Goal: Task Accomplishment & Management: Complete application form

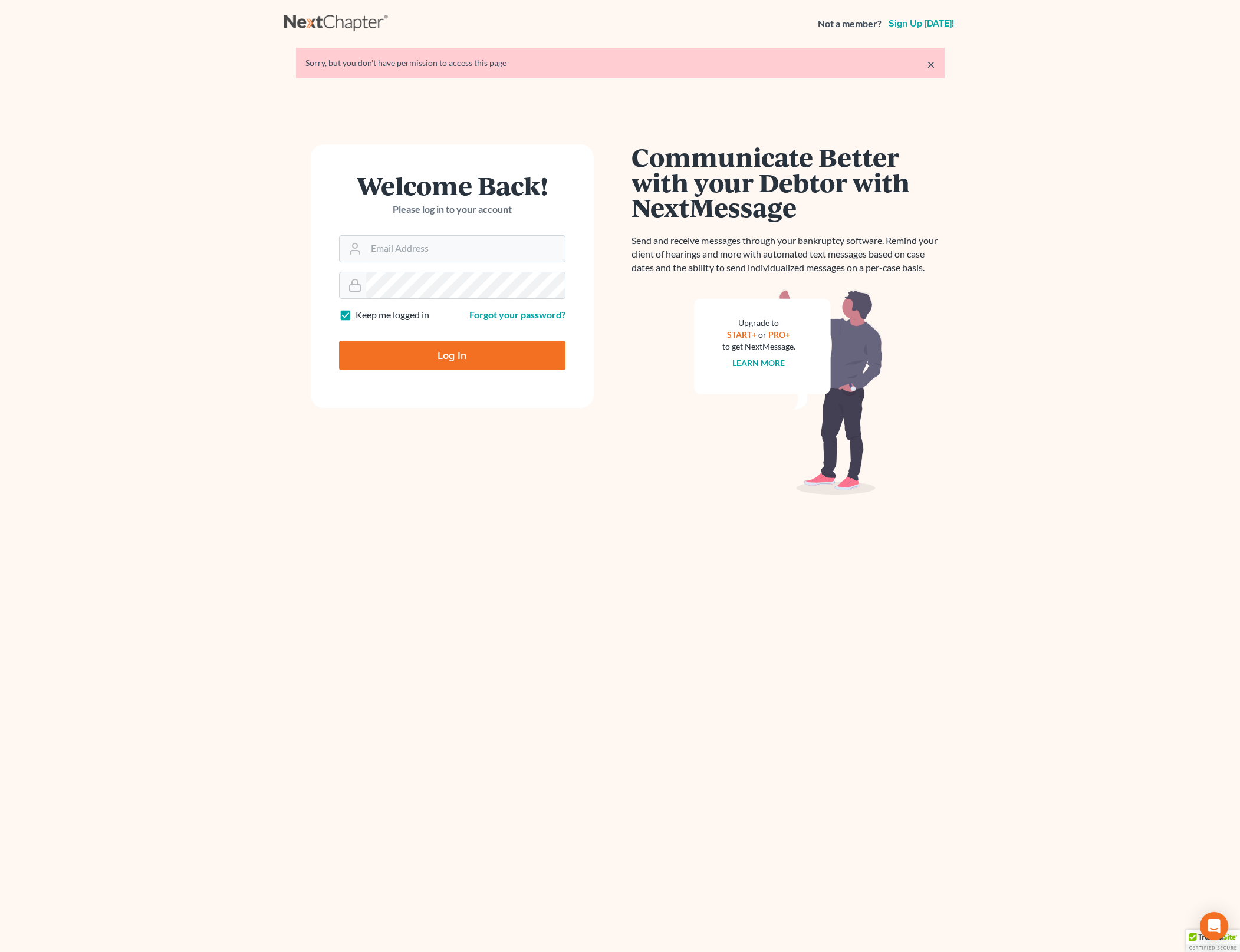
type input "[PERSON_NAME][EMAIL_ADDRESS][DOMAIN_NAME]"
click at [502, 360] on input "Log In" at bounding box center [452, 356] width 227 height 30
type input "Thinking..."
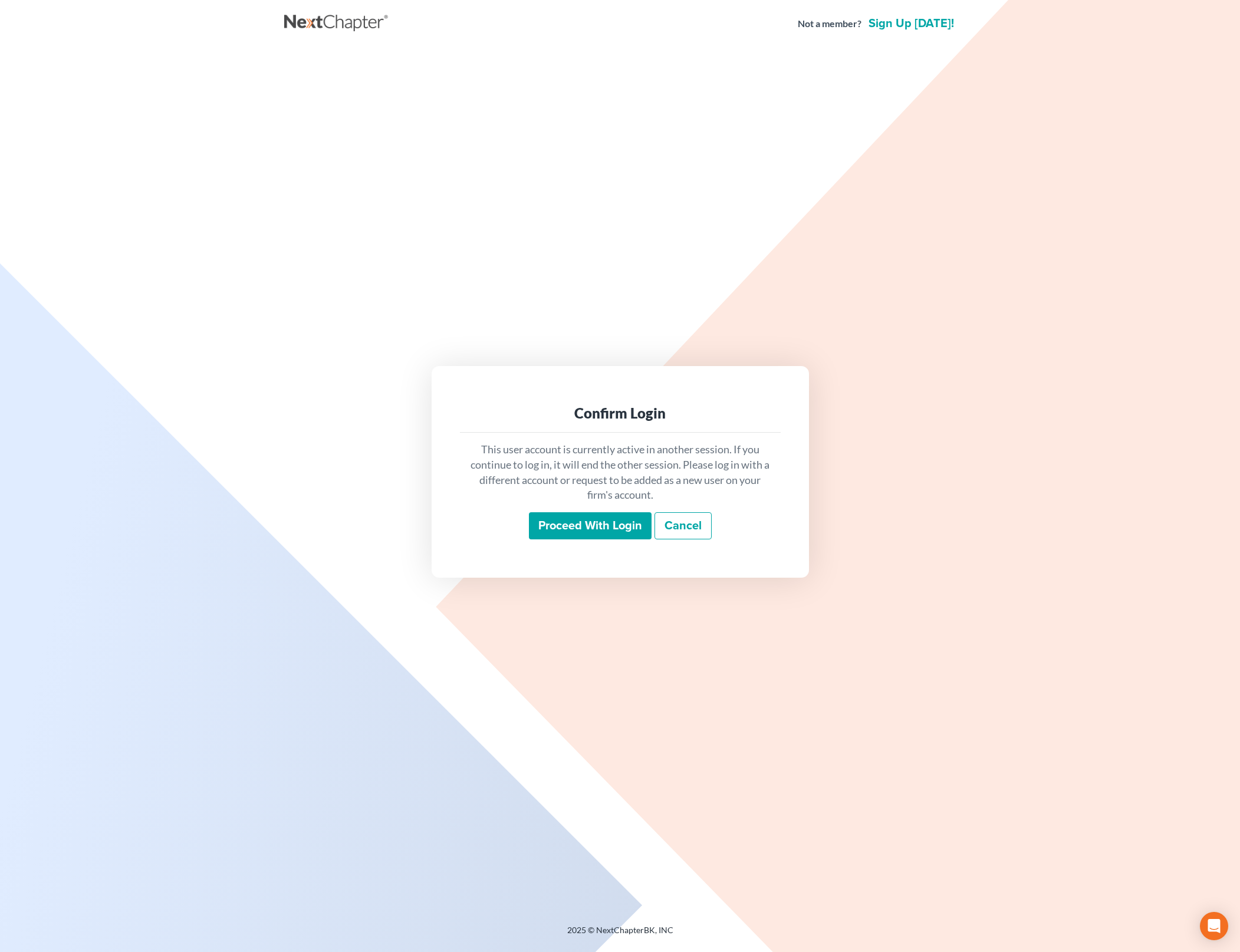
click at [600, 537] on input "Proceed with login" at bounding box center [590, 526] width 123 height 27
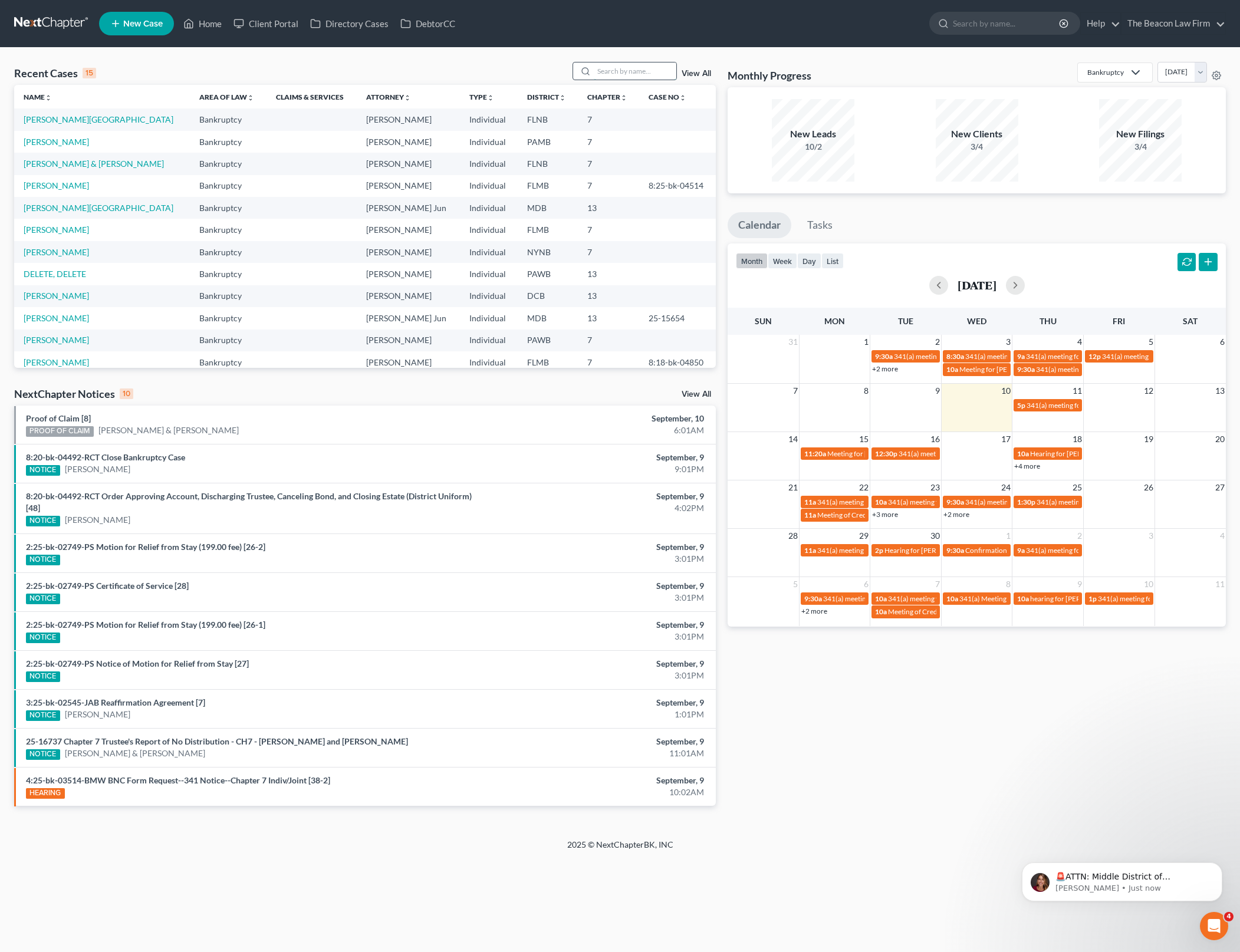
click at [618, 73] on input "search" at bounding box center [635, 71] width 83 height 17
type input "paleo"
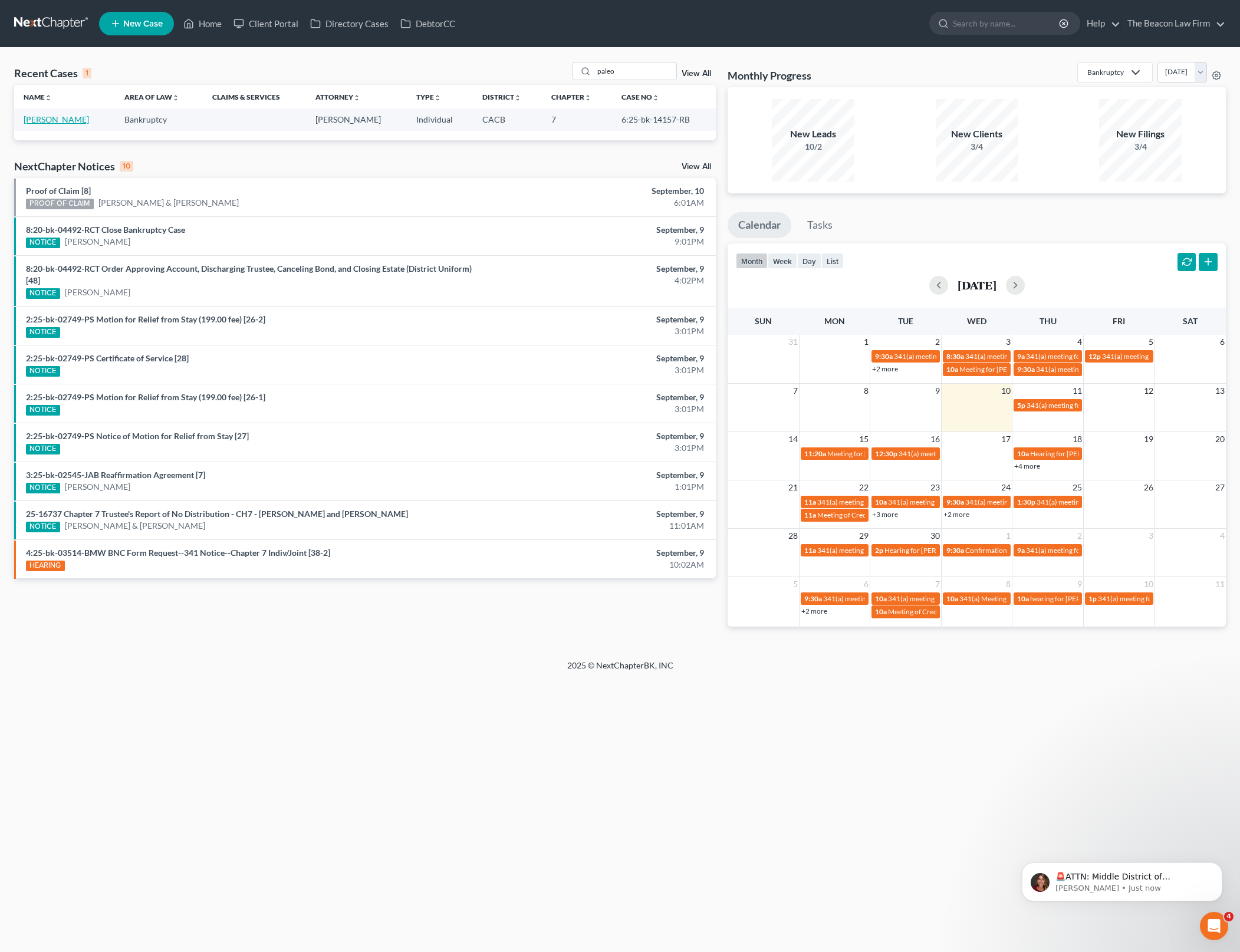
click at [42, 117] on link "[PERSON_NAME]" at bounding box center [56, 119] width 65 height 10
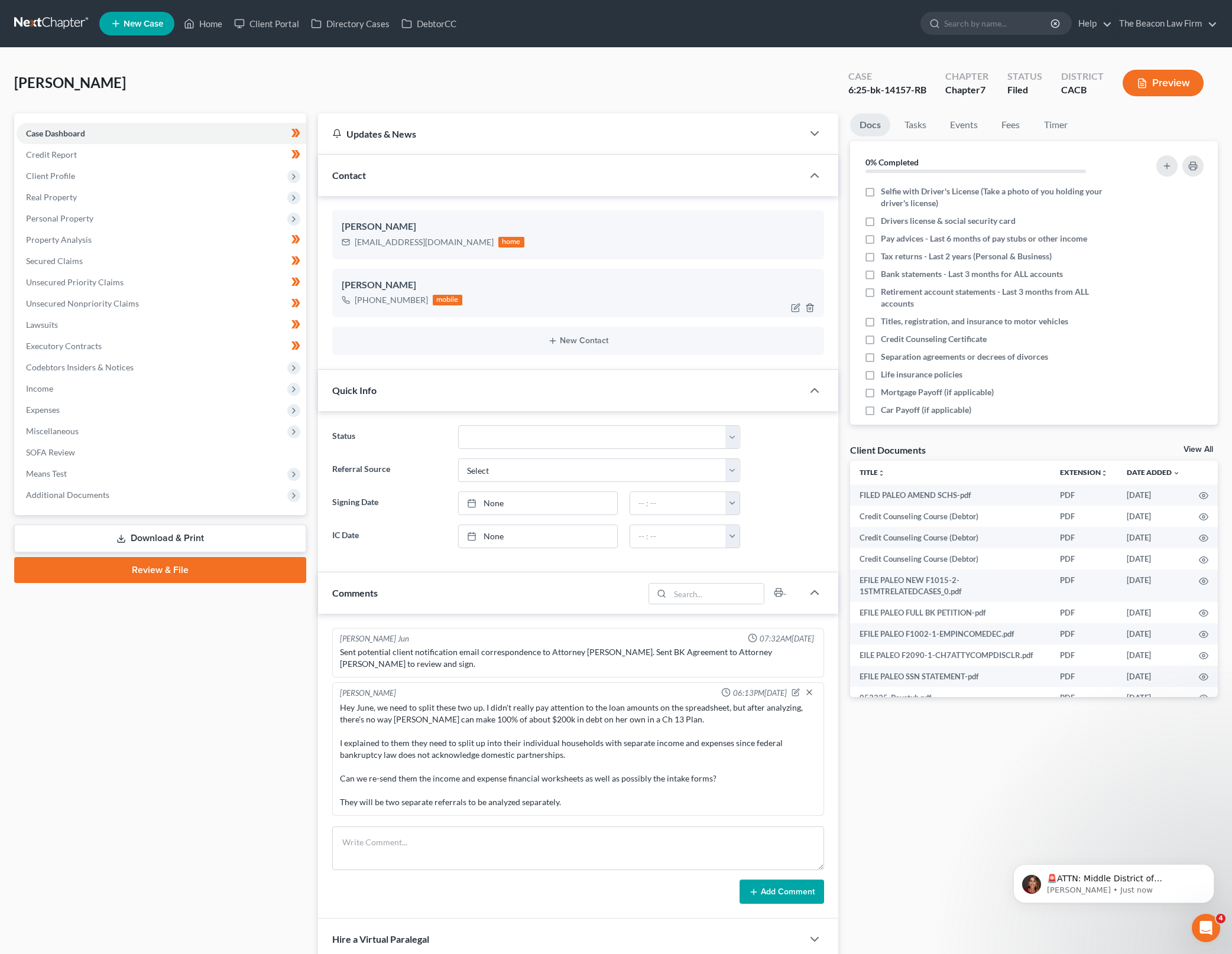
scroll to position [1508, 0]
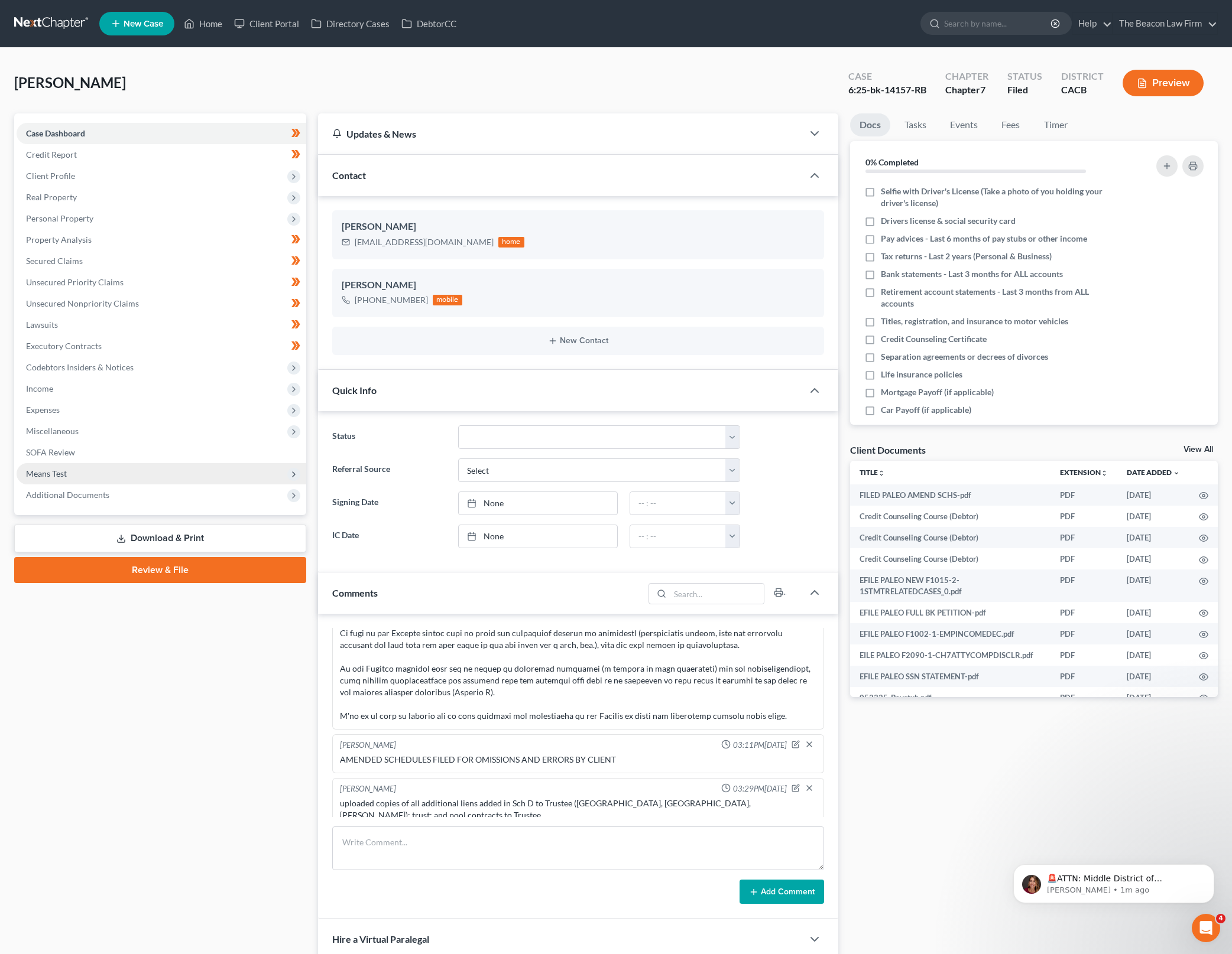
click at [173, 481] on span "Means Test" at bounding box center [162, 473] width 290 height 21
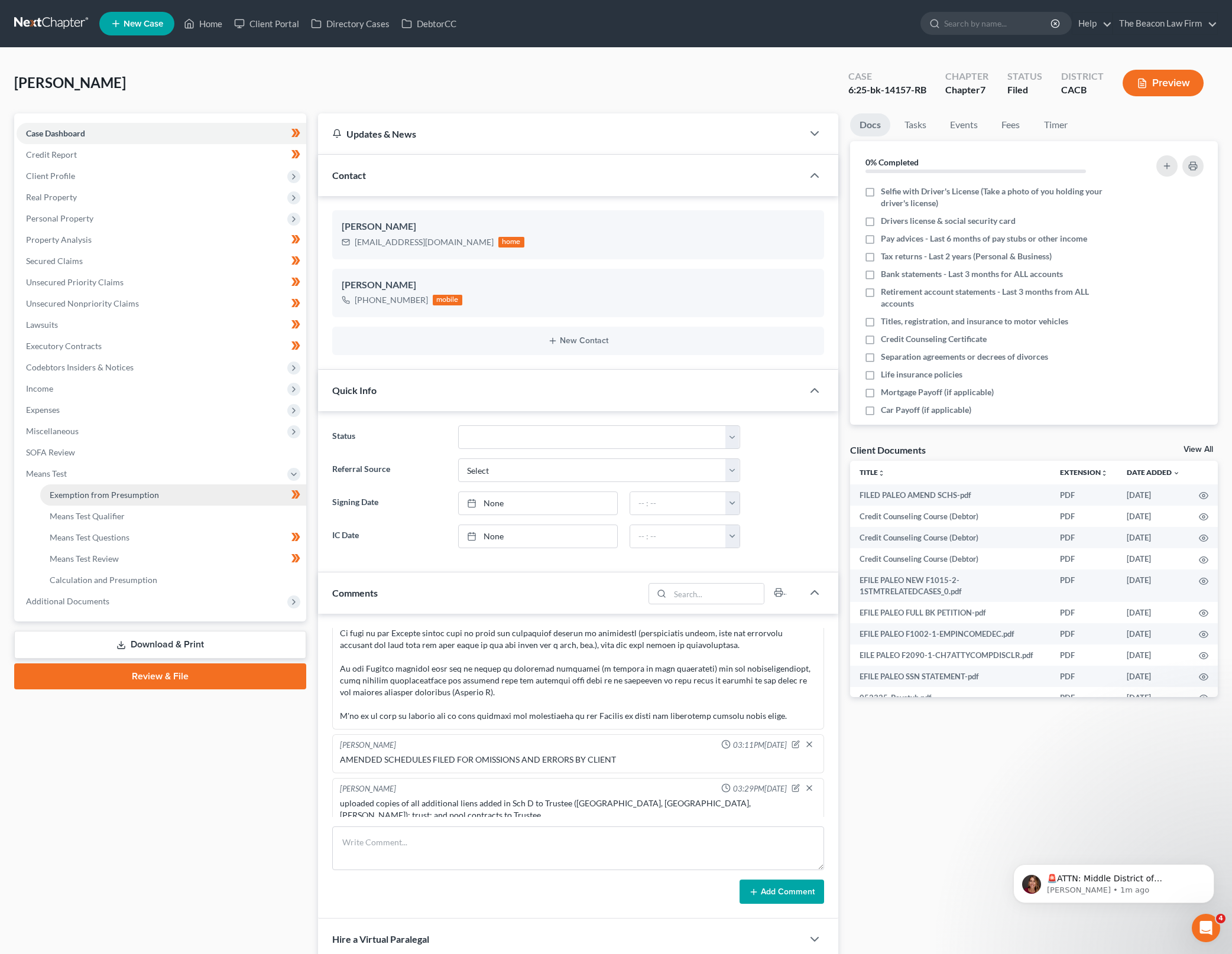
click at [171, 502] on link "Exemption from Presumption" at bounding box center [173, 495] width 266 height 21
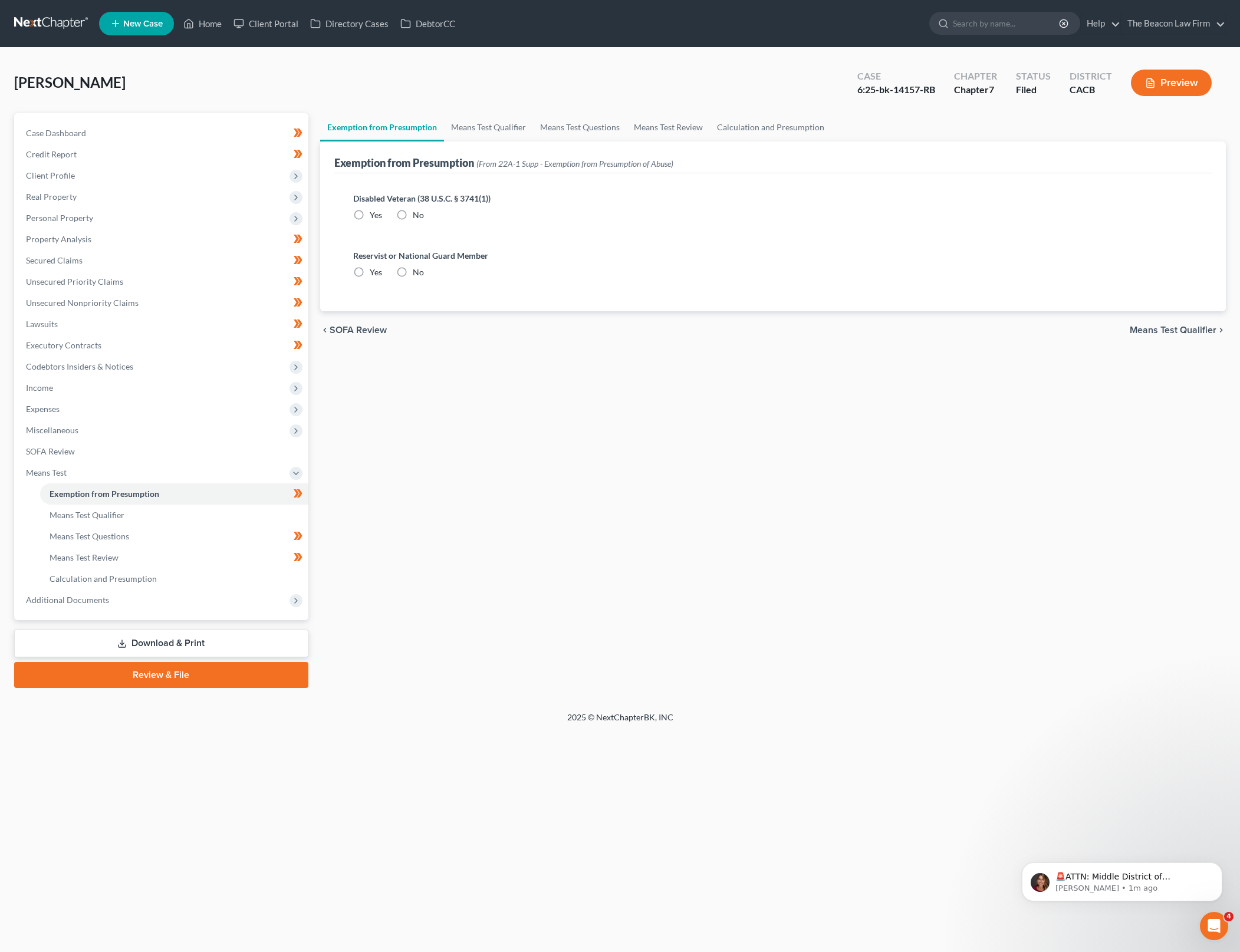
radio input "true"
click at [503, 133] on link "Means Test Qualifier" at bounding box center [489, 127] width 89 height 28
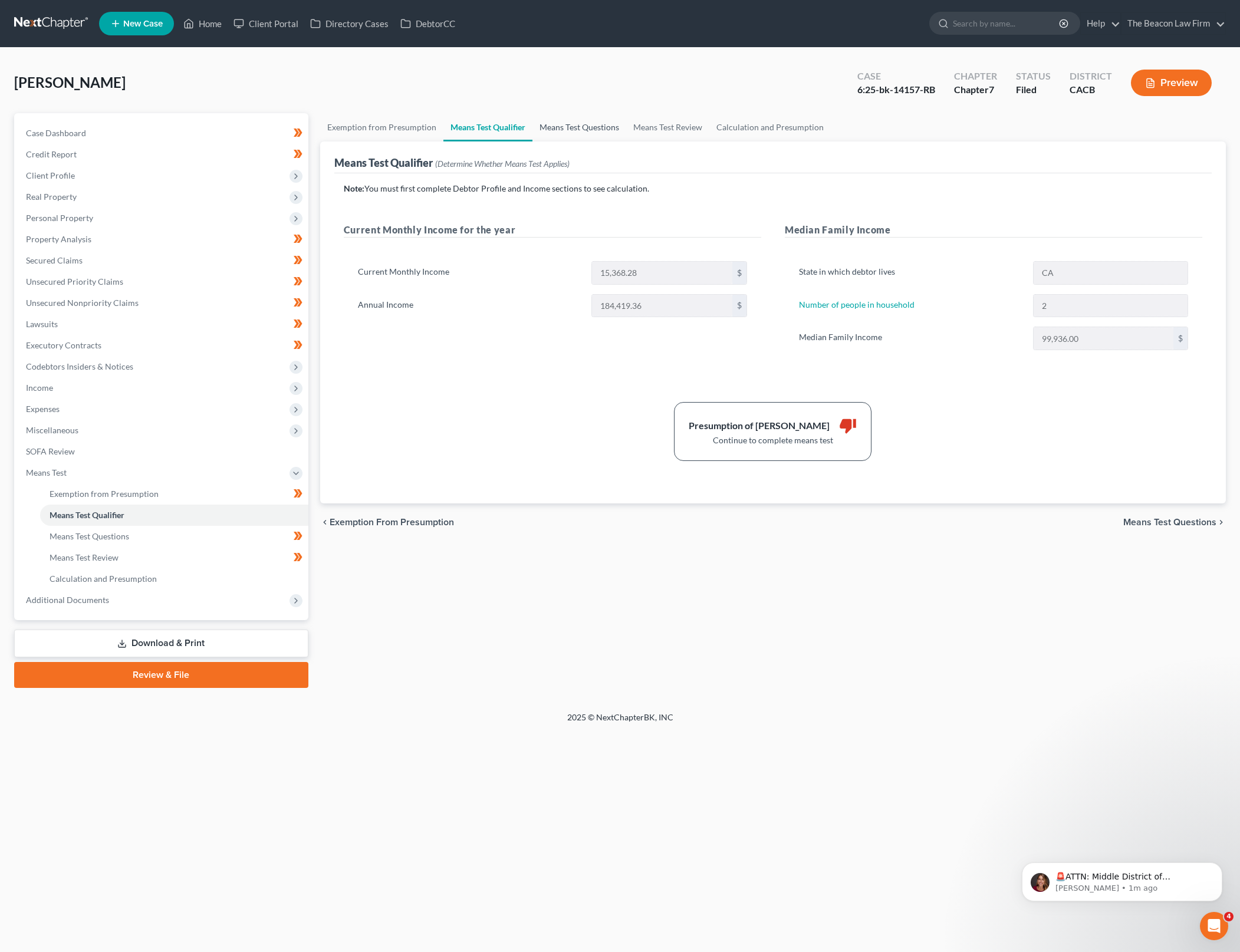
click at [569, 132] on link "Means Test Questions" at bounding box center [579, 127] width 94 height 28
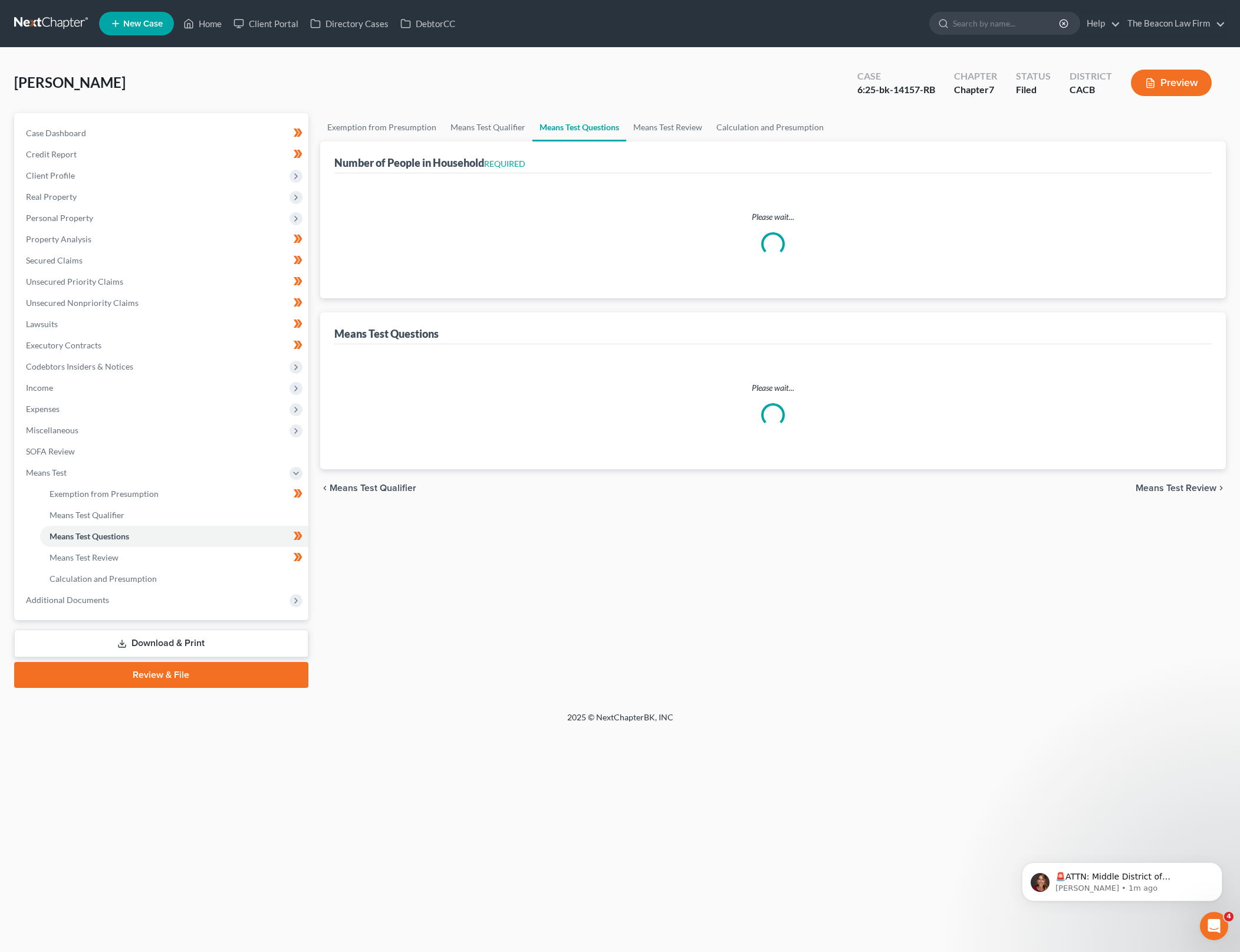
select select "0"
select select "60"
select select "0"
select select "60"
select select "1"
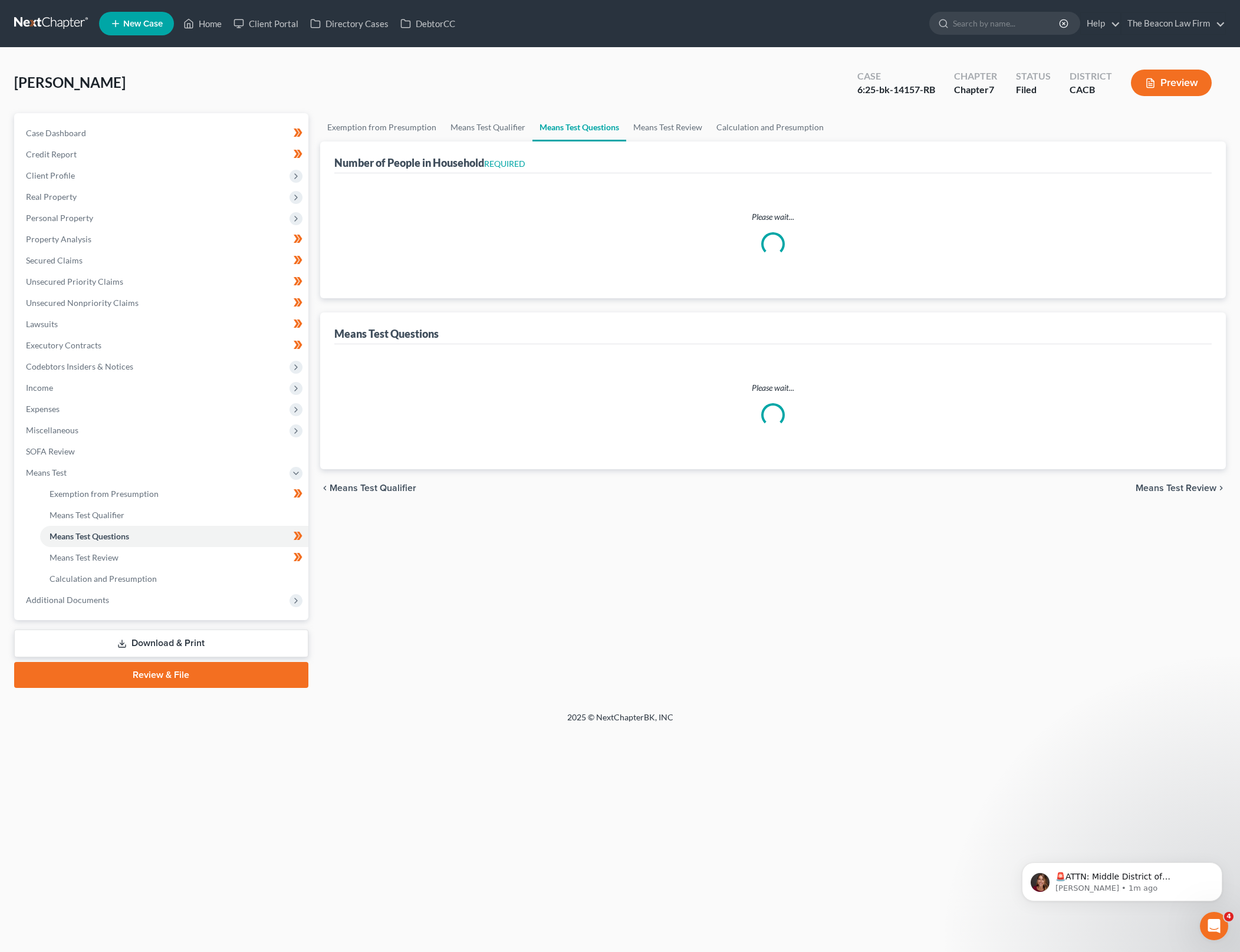
select select "26"
select select "1"
select select "27"
select select "60"
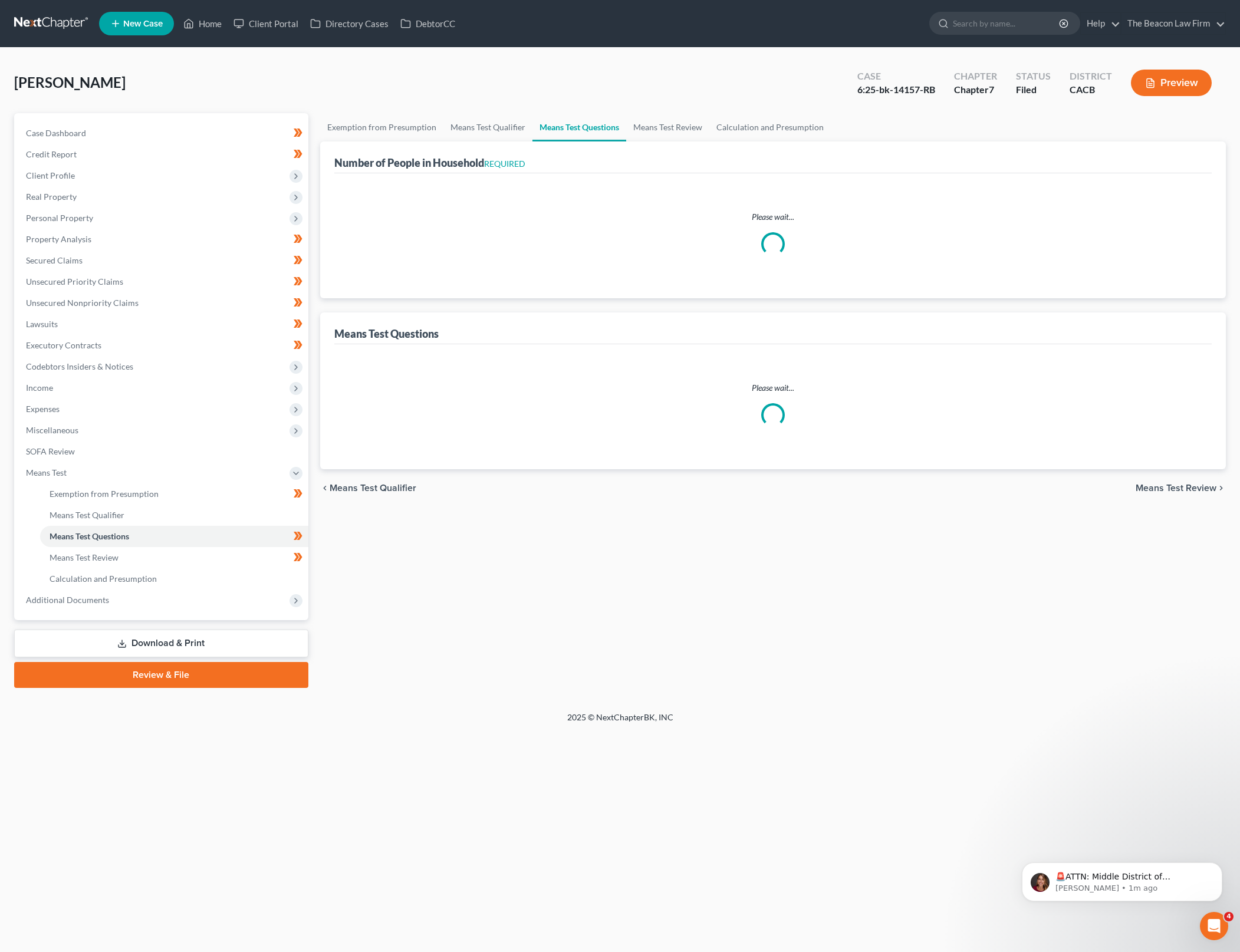
select select "60"
select select "0"
select select "60"
select select "0"
select select "60"
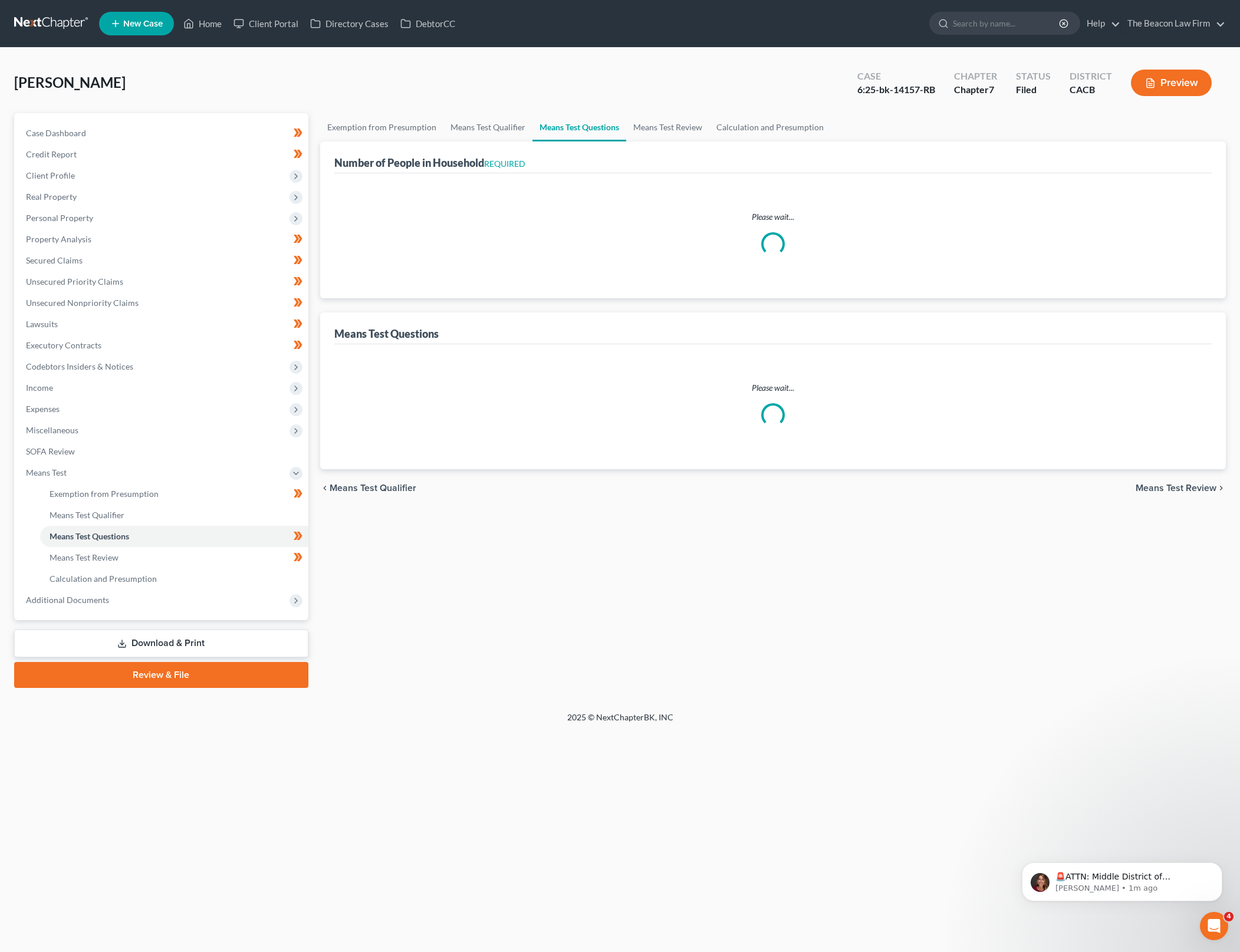
select select "2"
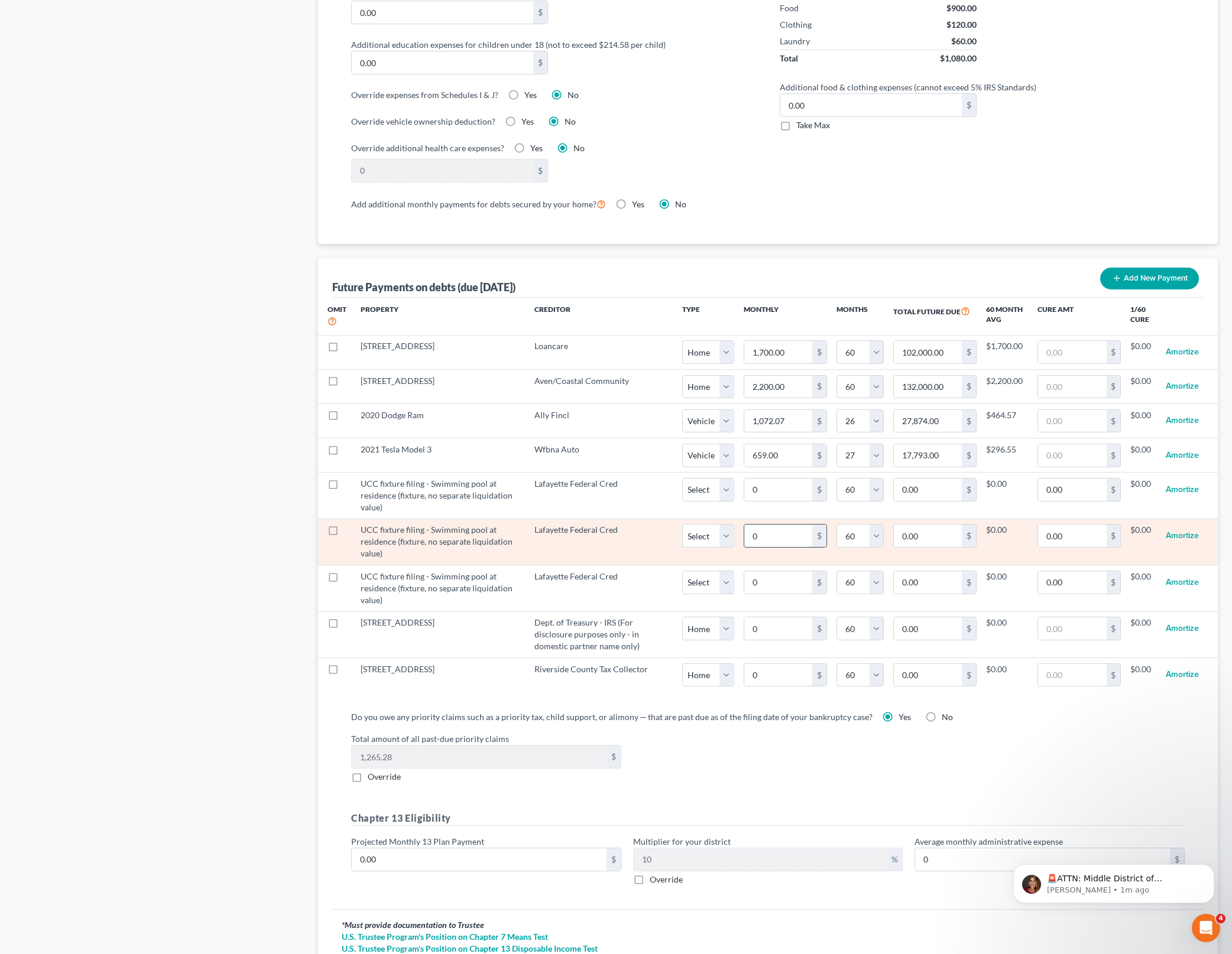
scroll to position [999, 0]
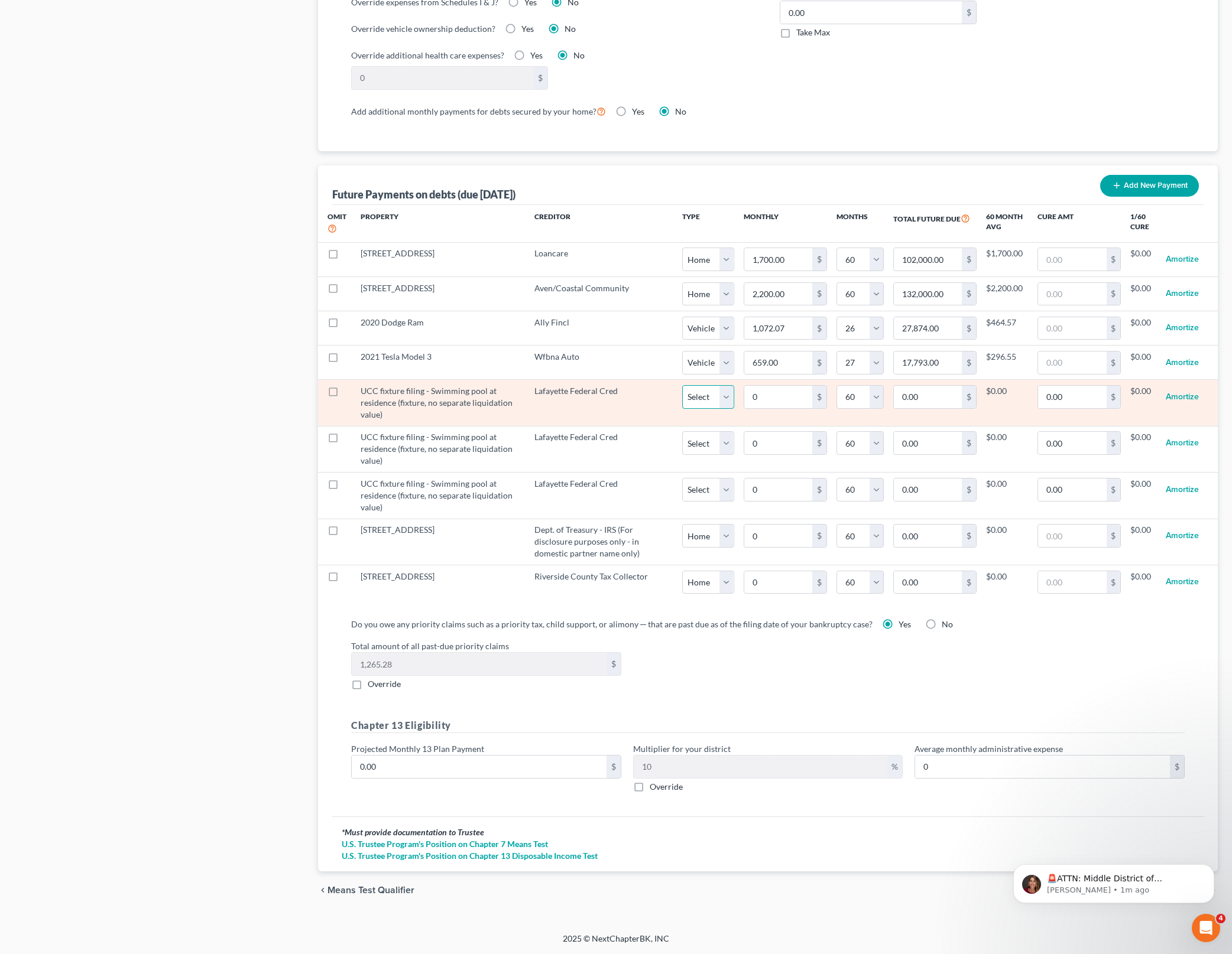
click at [716, 390] on select "Select Home Vehicle Other" at bounding box center [708, 397] width 52 height 24
select select "2"
click at [682, 385] on select "Select Home Vehicle Other" at bounding box center [708, 397] width 52 height 24
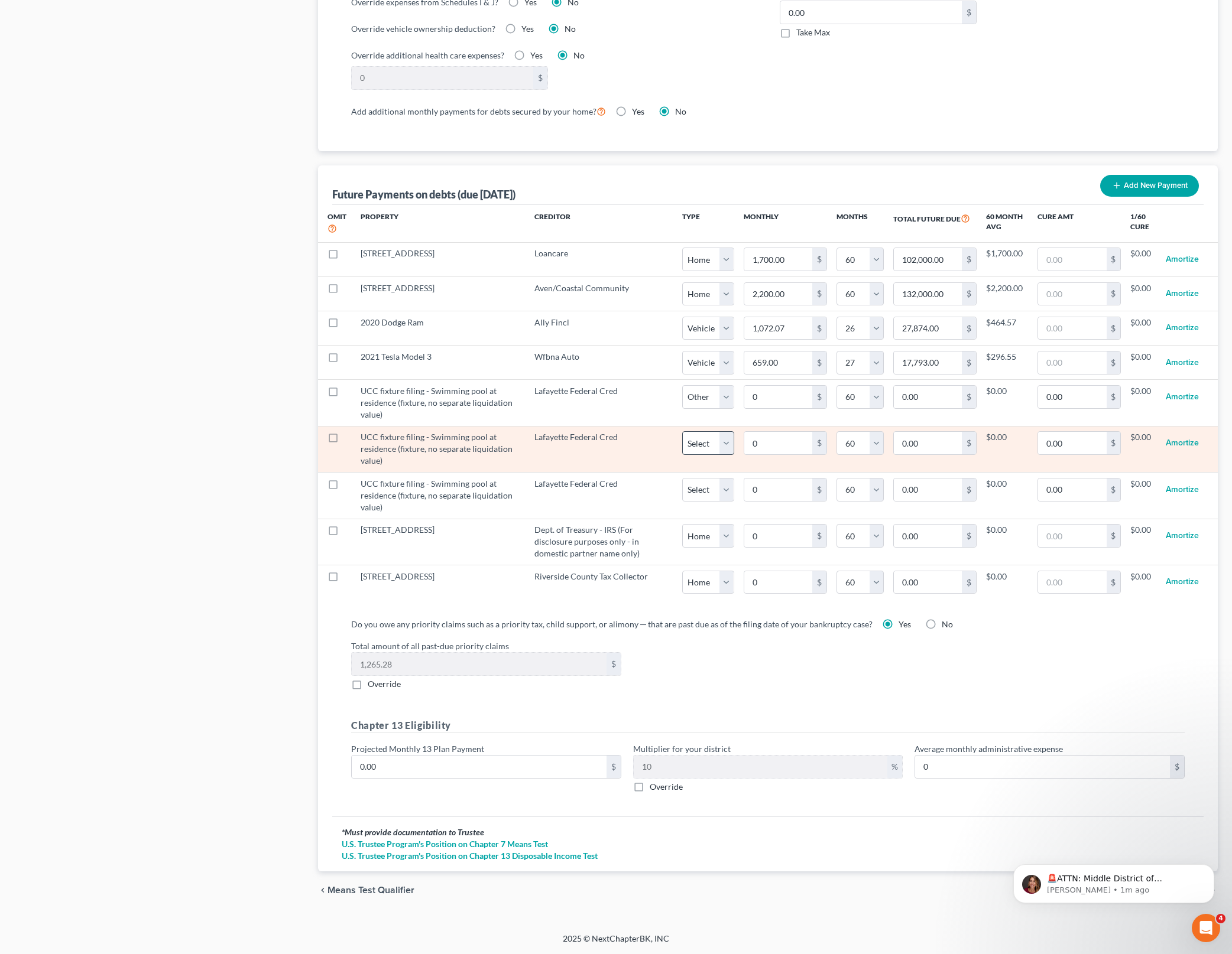
select select "2"
select select "60"
click at [722, 446] on select "Select Home Vehicle Other" at bounding box center [708, 443] width 52 height 24
select select "2"
click at [682, 431] on select "Select Home Vehicle Other" at bounding box center [708, 443] width 52 height 24
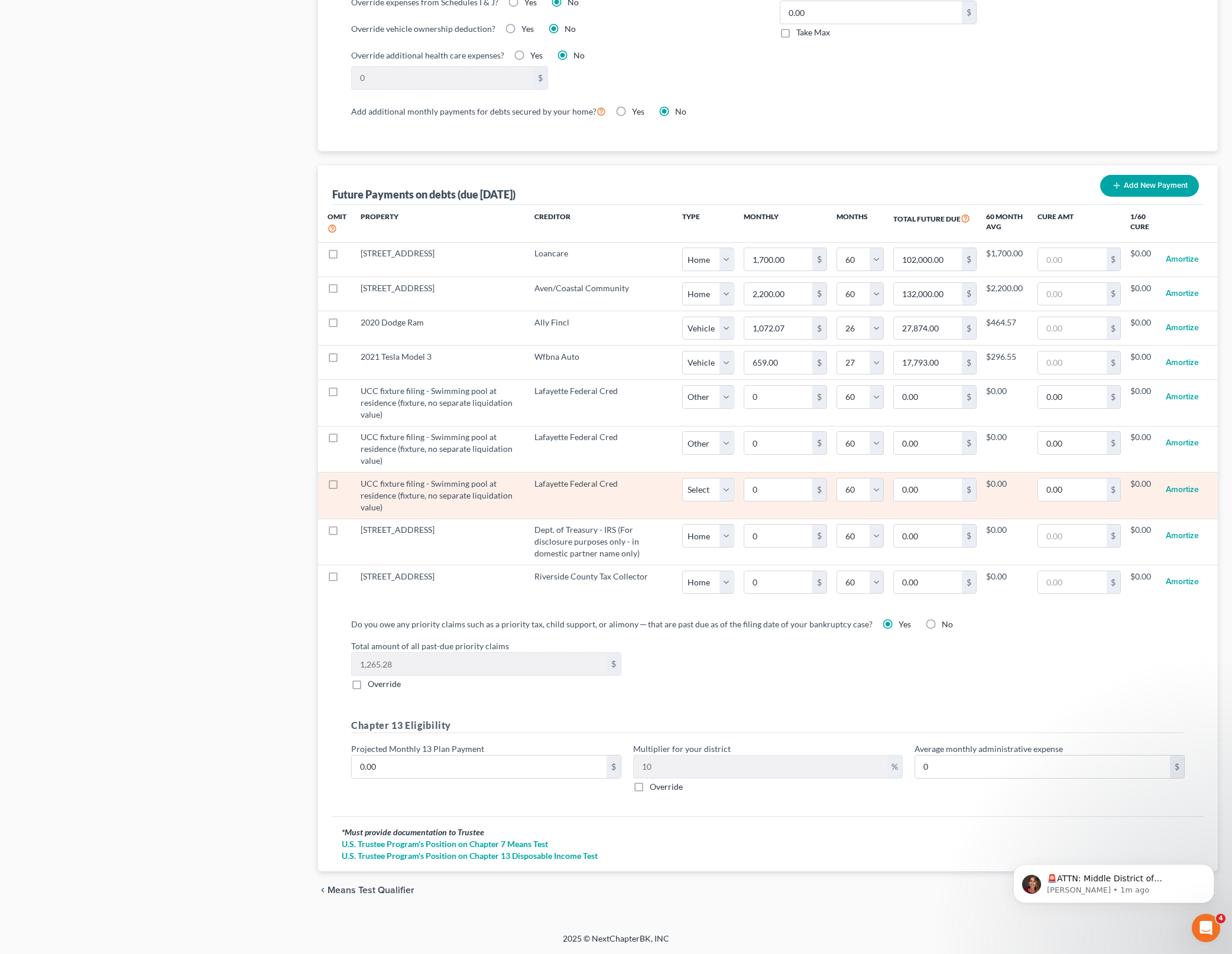
click at [734, 496] on td "0 $" at bounding box center [786, 495] width 102 height 46
select select "2"
select select "60"
click at [725, 495] on select "Select Home Vehicle Other" at bounding box center [708, 490] width 52 height 24
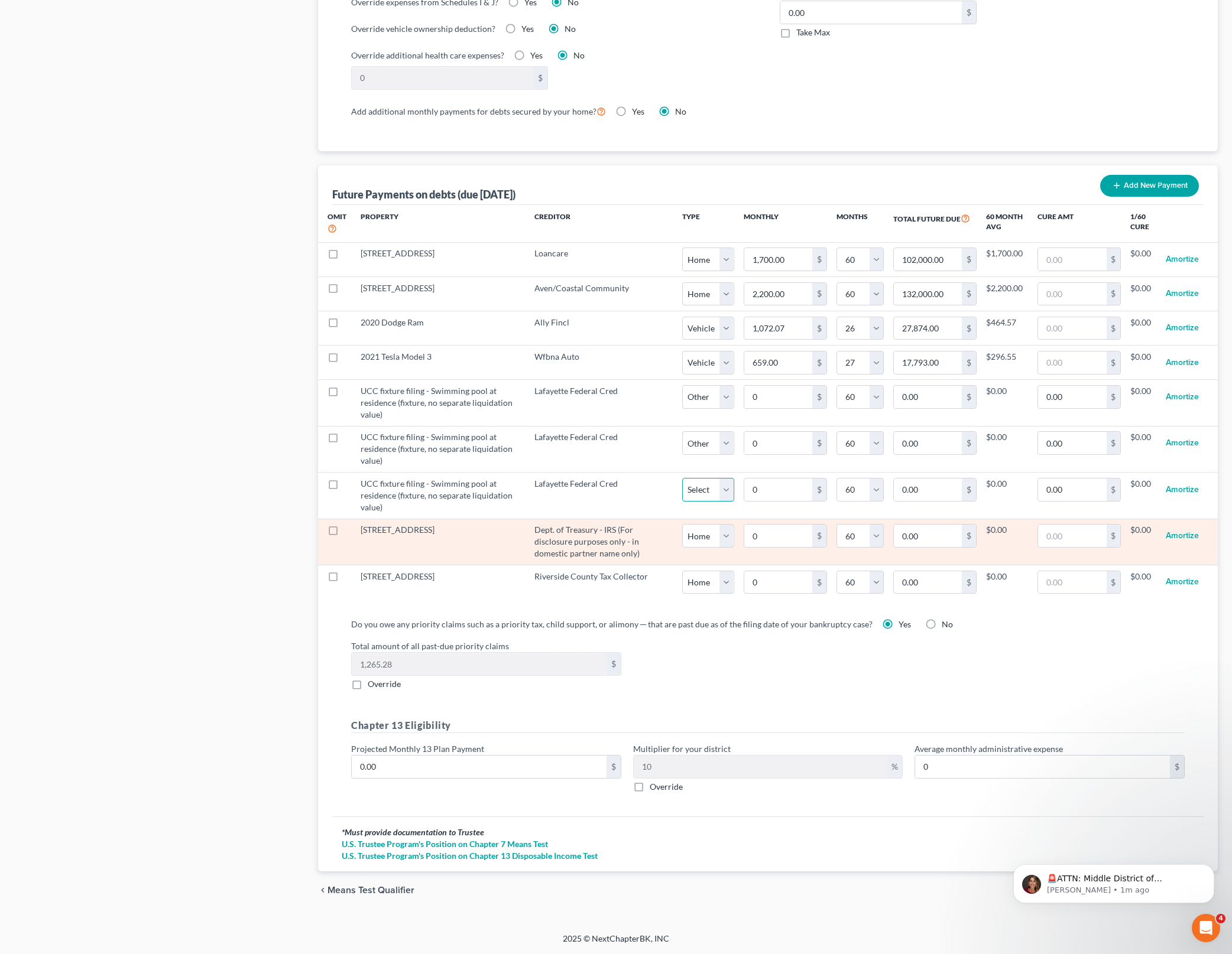
select select "2"
click at [682, 478] on select "Select Home Vehicle Other" at bounding box center [708, 490] width 52 height 24
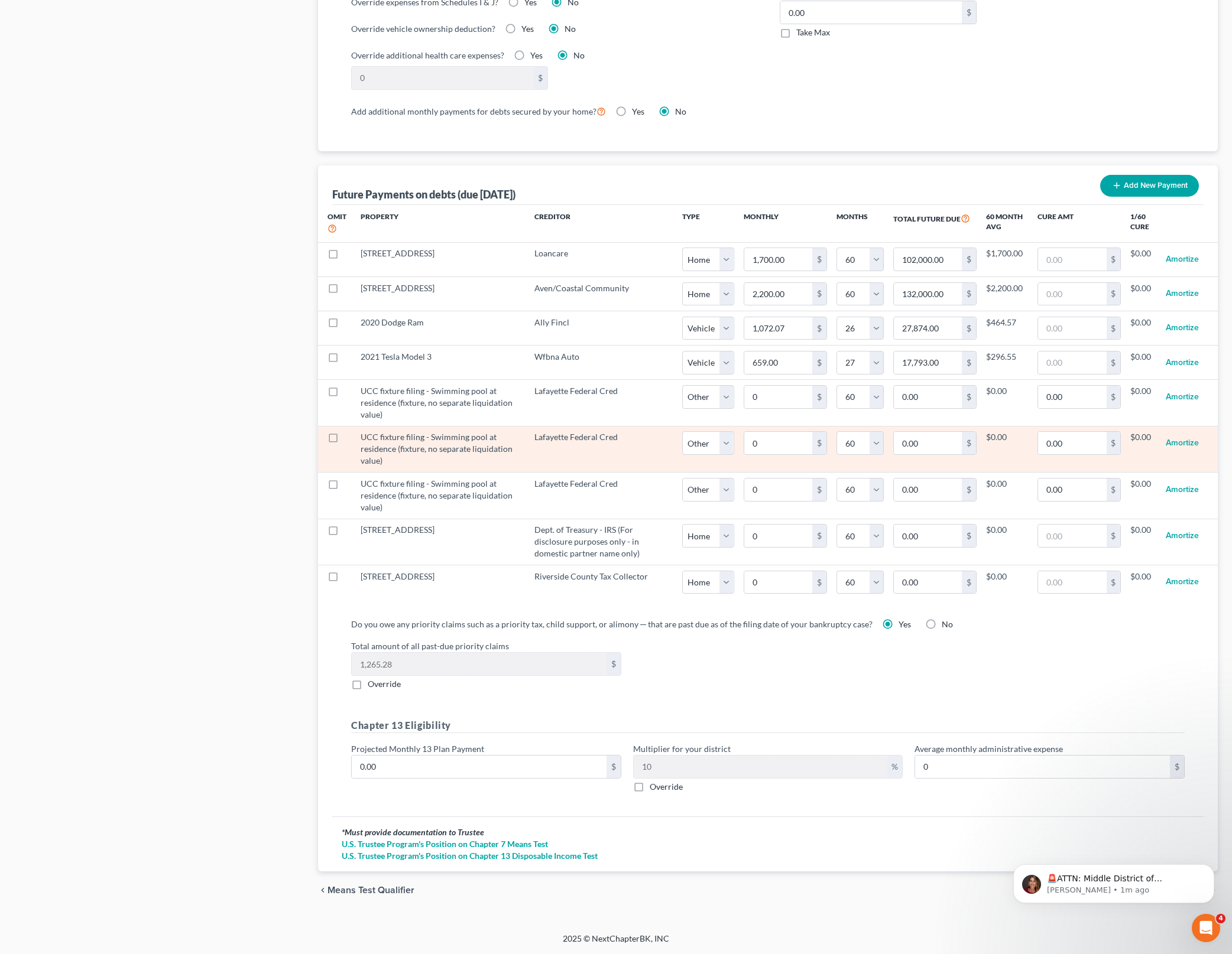
select select "2"
select select "60"
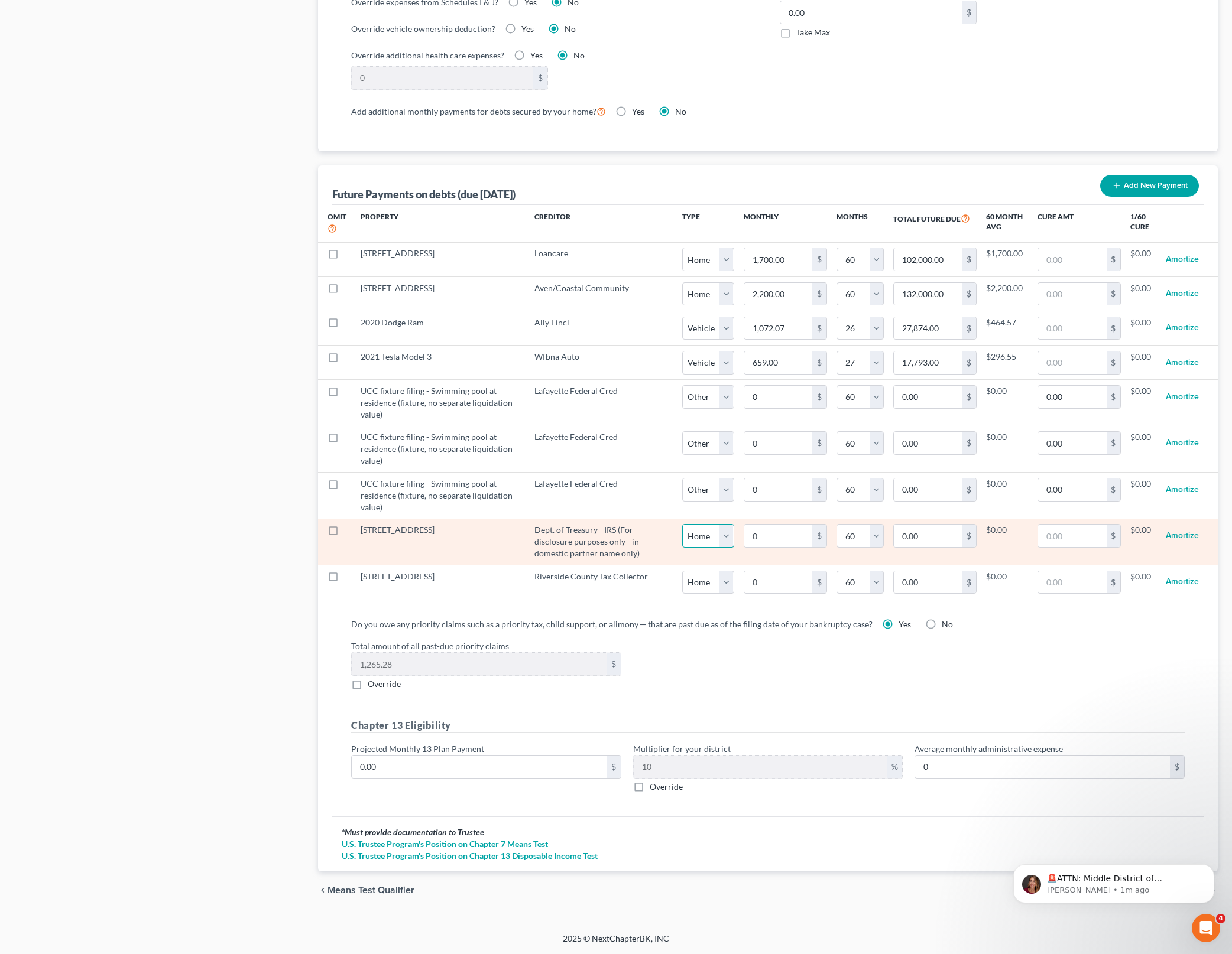
click at [711, 534] on select "Select Home Vehicle Other" at bounding box center [708, 536] width 52 height 24
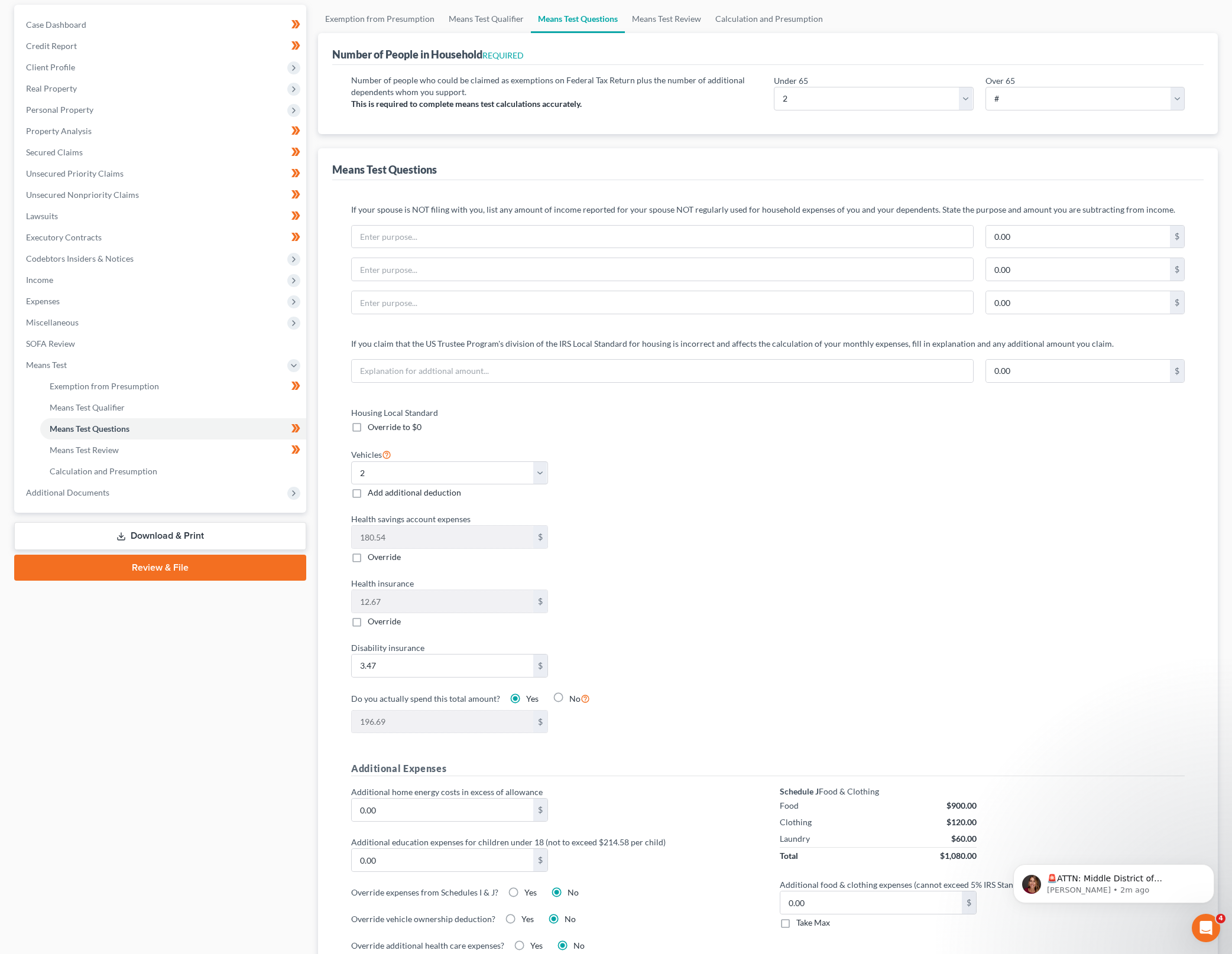
scroll to position [39, 0]
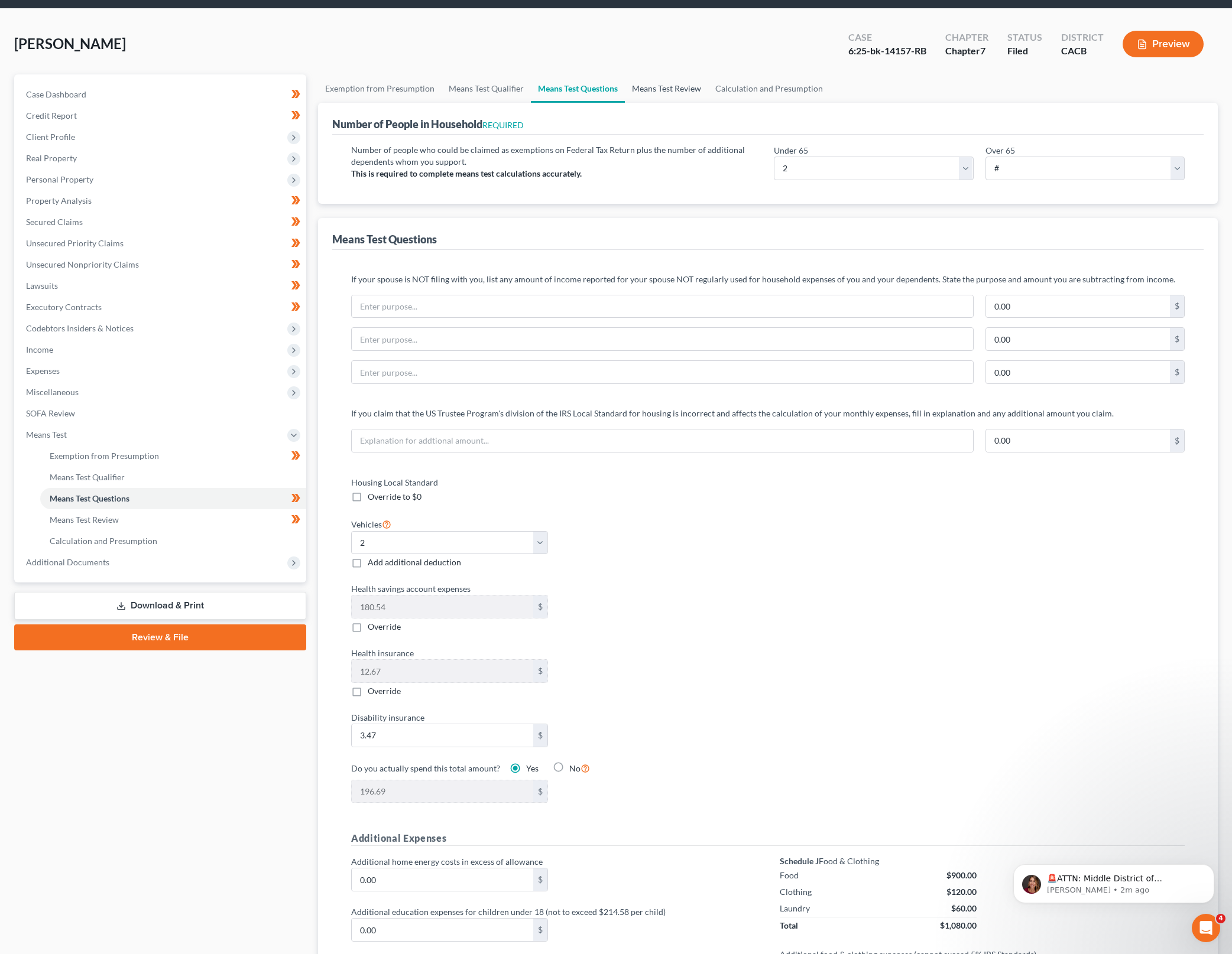
click at [687, 95] on link "Means Test Review" at bounding box center [666, 89] width 83 height 28
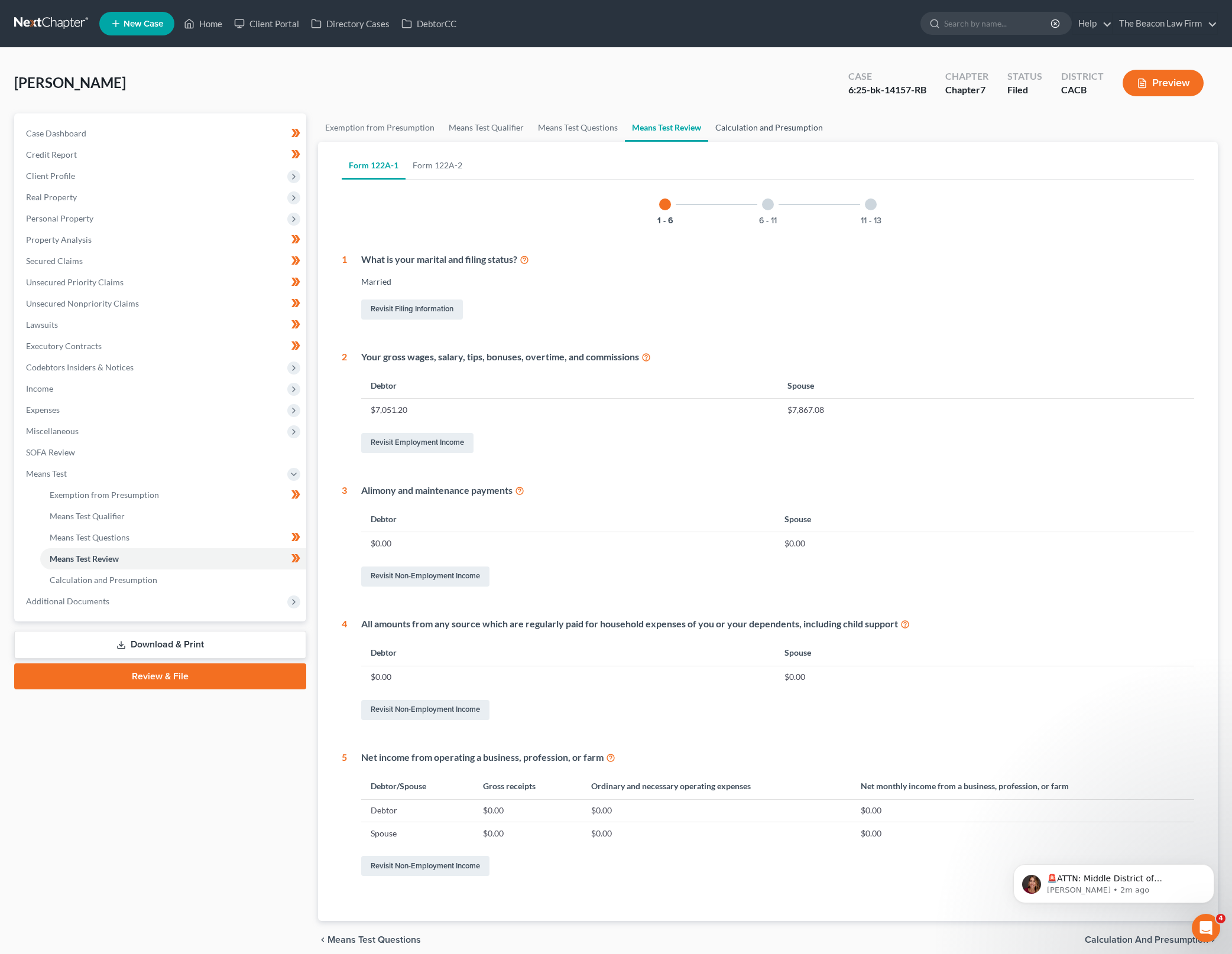
click at [768, 125] on link "Calculation and Presumption" at bounding box center [769, 127] width 122 height 28
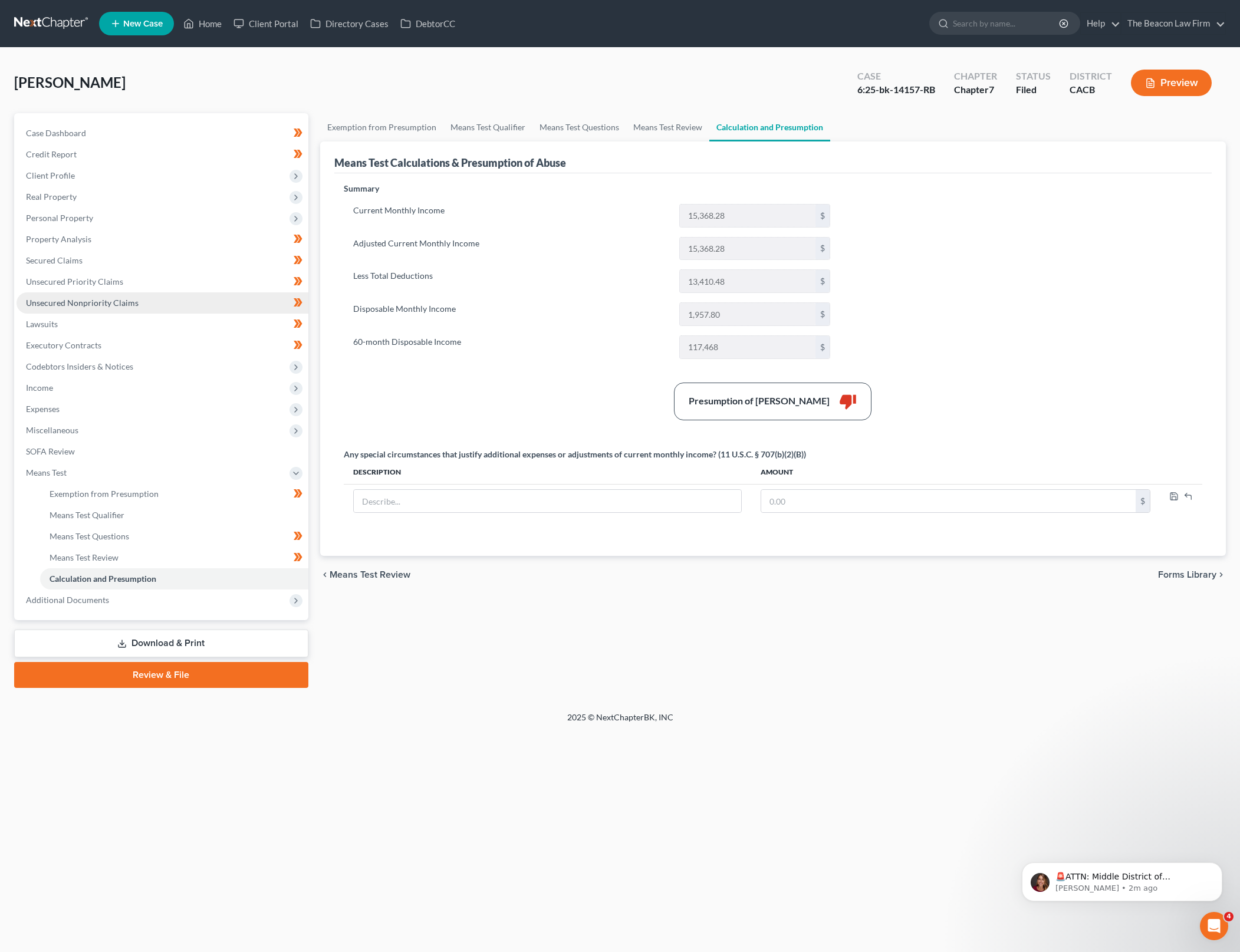
click at [201, 307] on link "Unsecured Nonpriority Claims" at bounding box center [163, 303] width 292 height 21
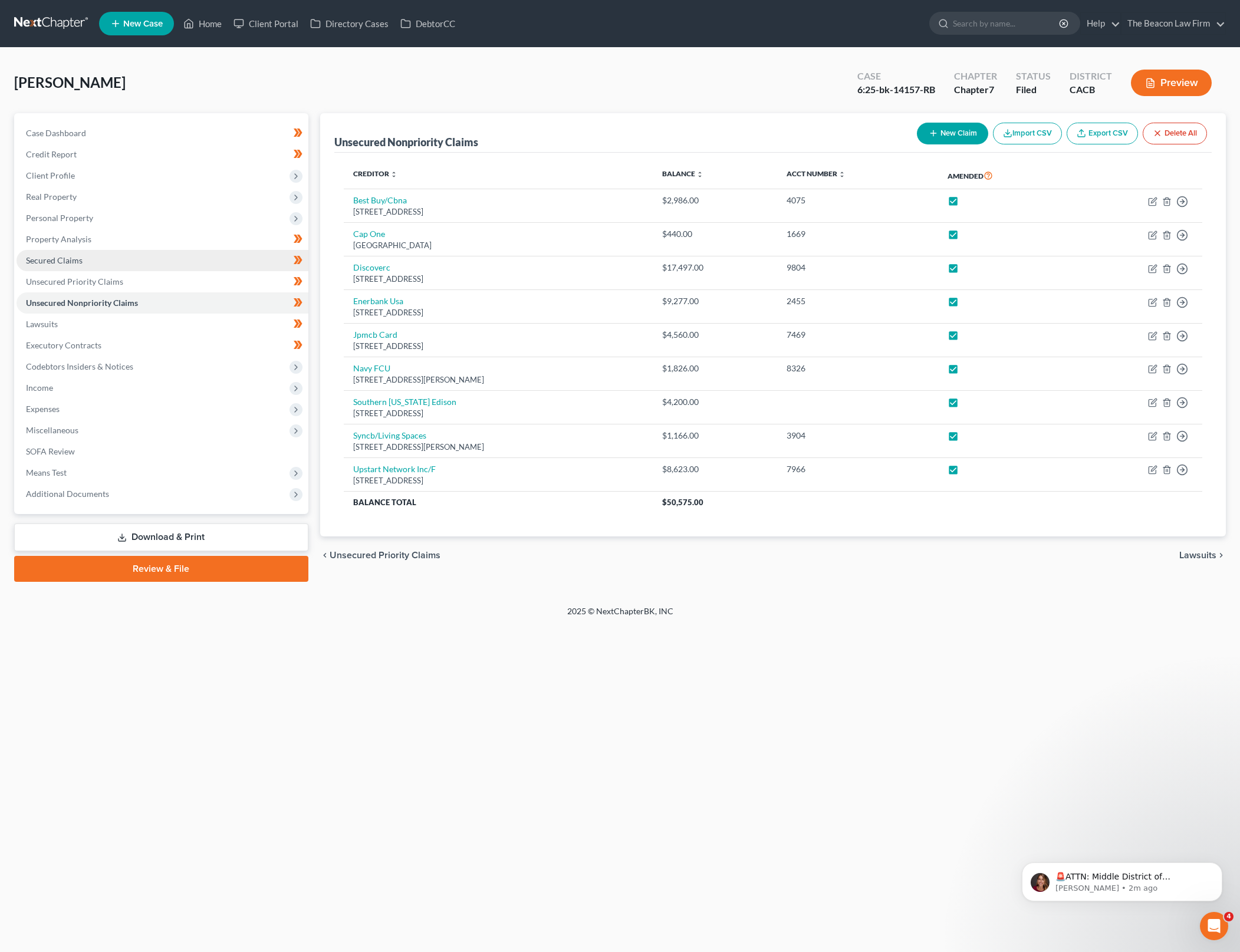
click at [229, 261] on link "Secured Claims" at bounding box center [163, 260] width 292 height 21
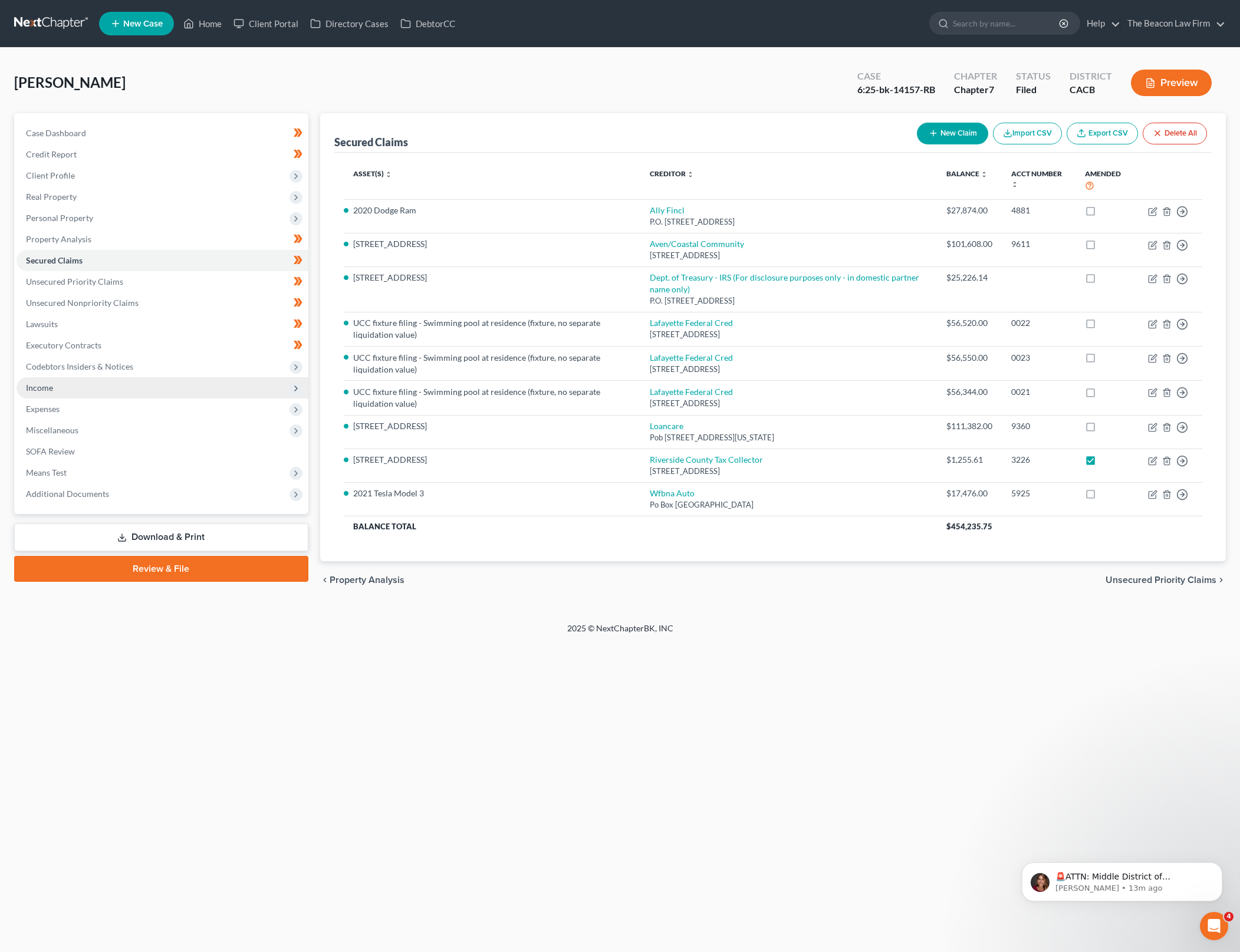
click at [187, 396] on span "Income" at bounding box center [163, 388] width 292 height 21
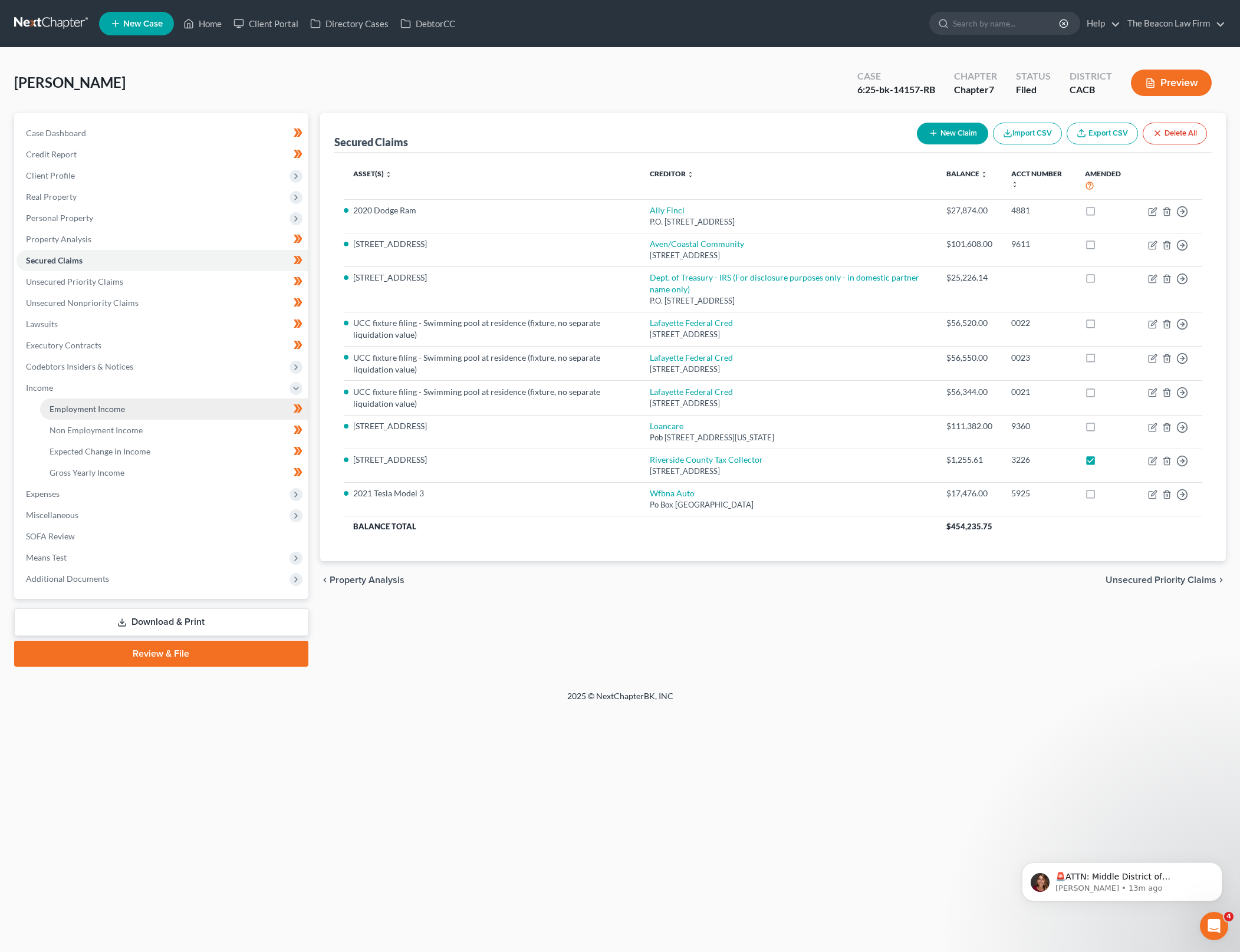
click at [205, 412] on link "Employment Income" at bounding box center [174, 409] width 269 height 21
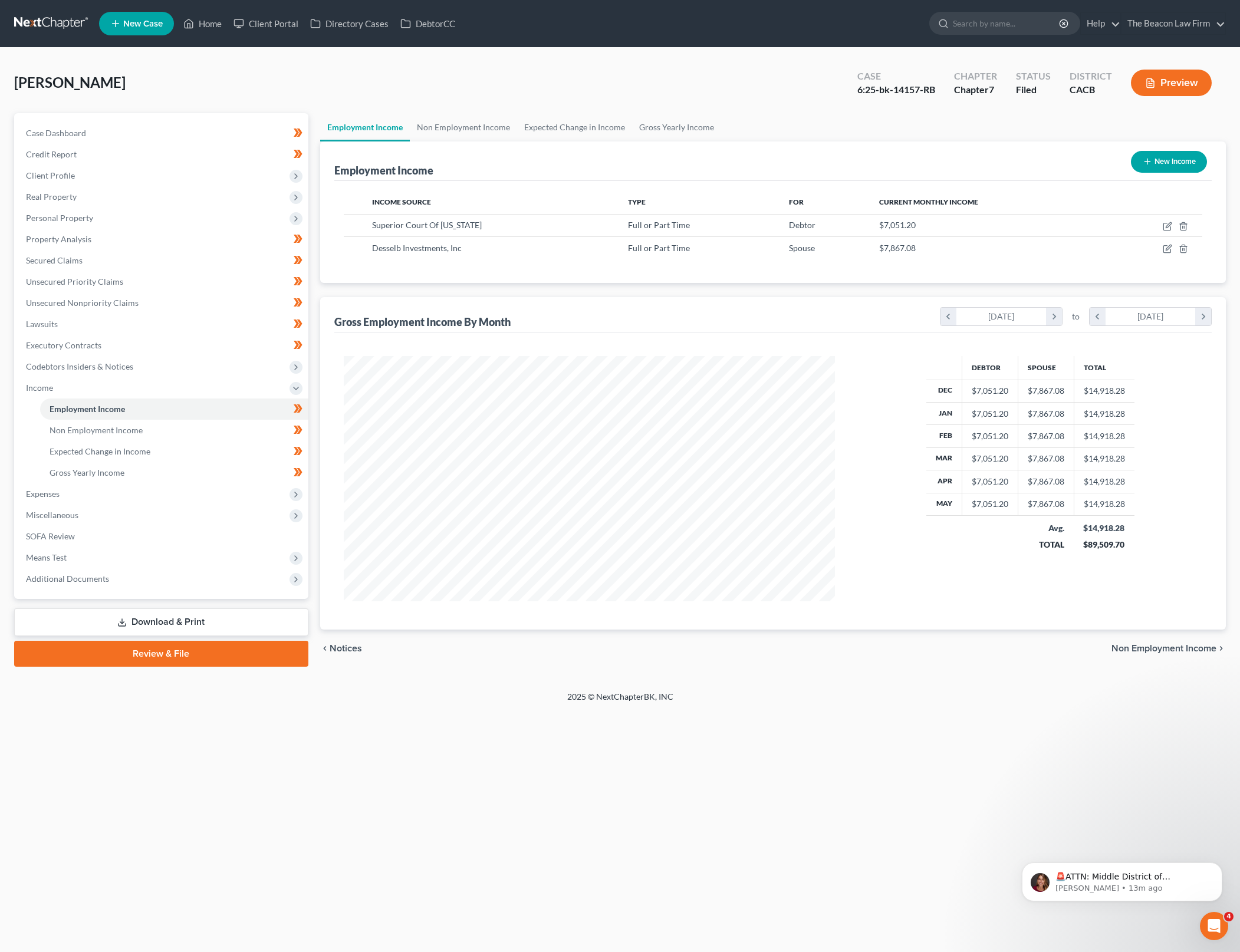
scroll to position [245, 515]
click at [789, 246] on span "Spouse" at bounding box center [802, 248] width 26 height 10
click at [1170, 246] on icon "button" at bounding box center [1168, 248] width 5 height 5
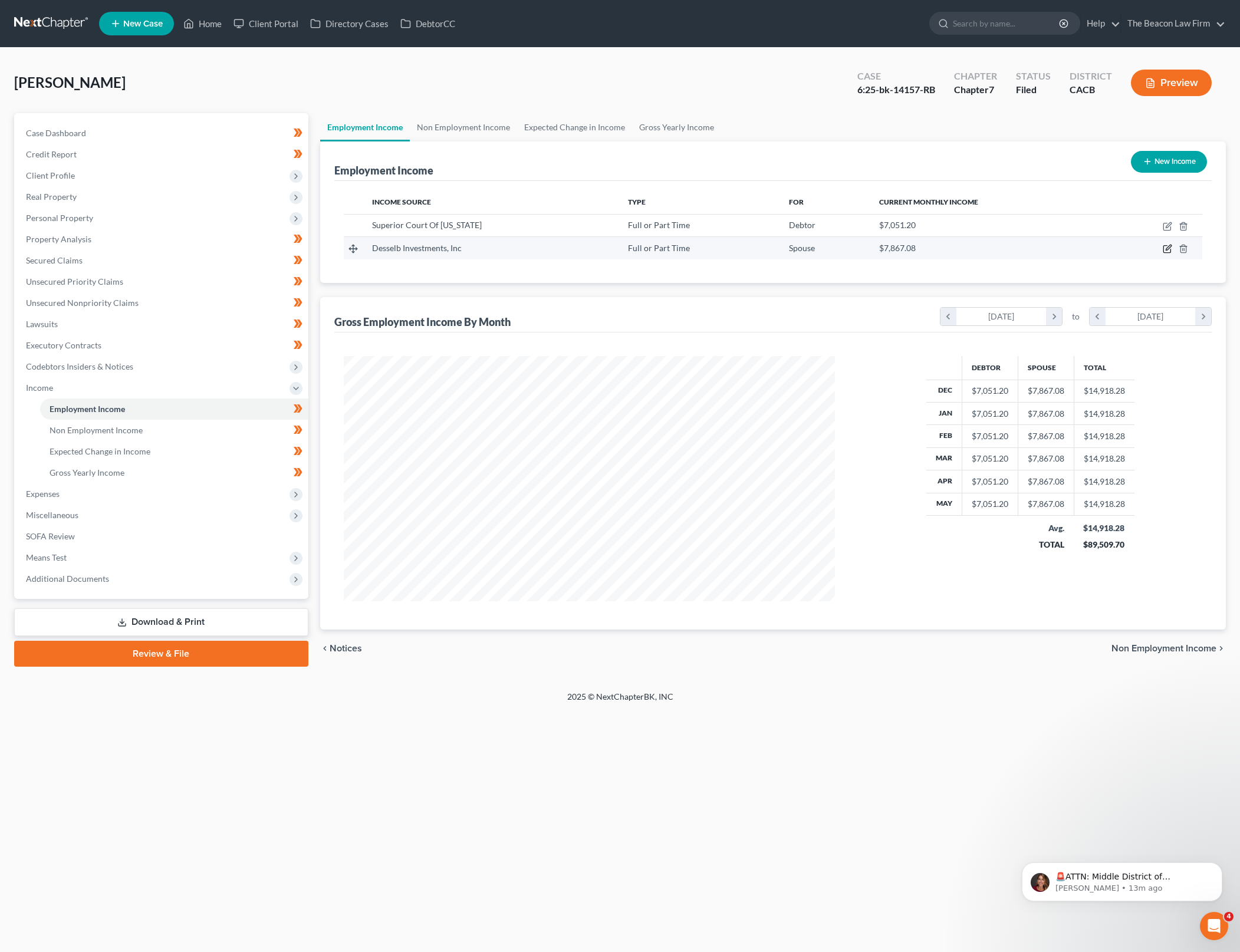
select select "0"
select select "2"
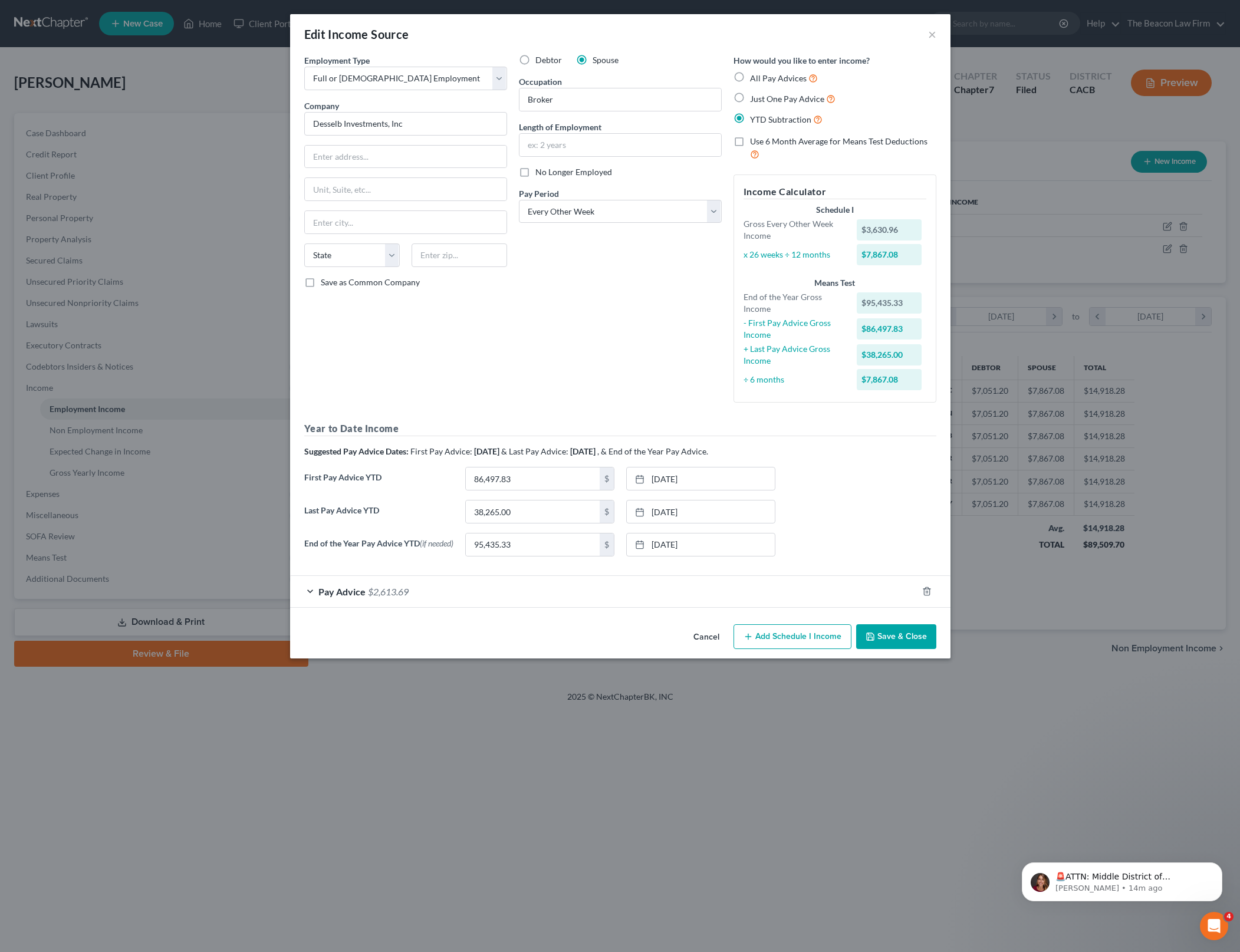
click at [700, 639] on button "Cancel" at bounding box center [706, 637] width 45 height 24
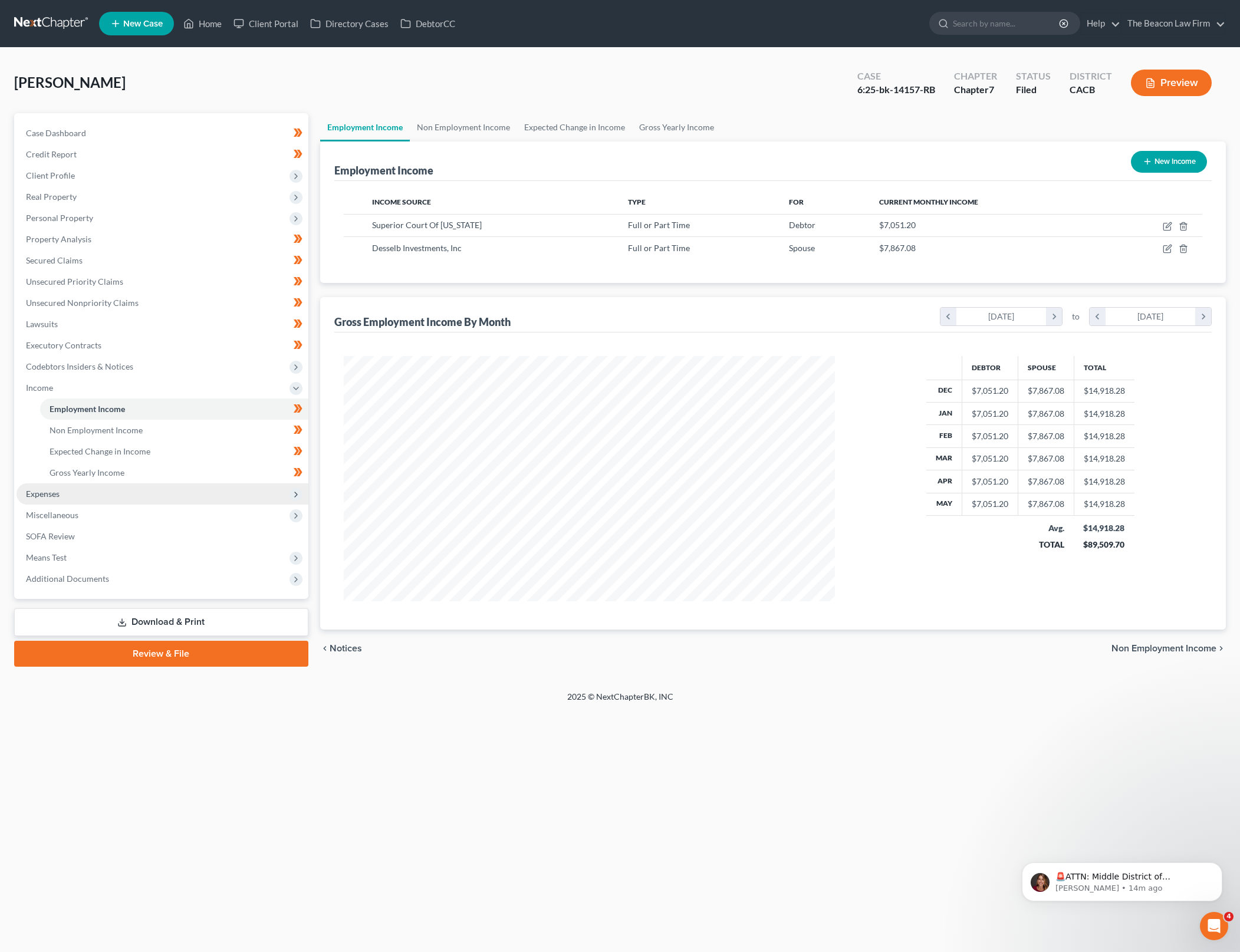
click at [159, 494] on span "Expenses" at bounding box center [163, 494] width 292 height 21
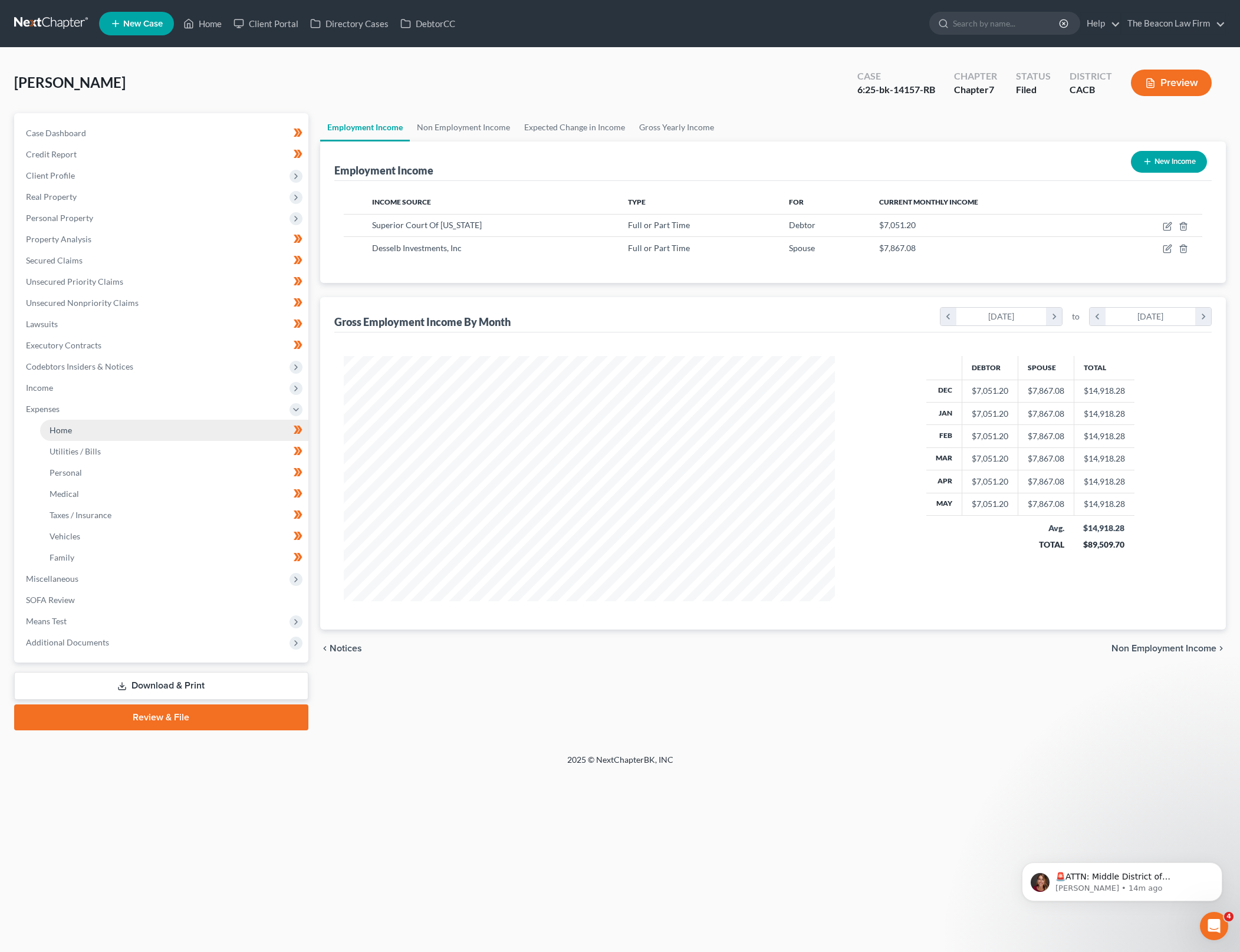
click at [207, 431] on link "Home" at bounding box center [174, 430] width 269 height 21
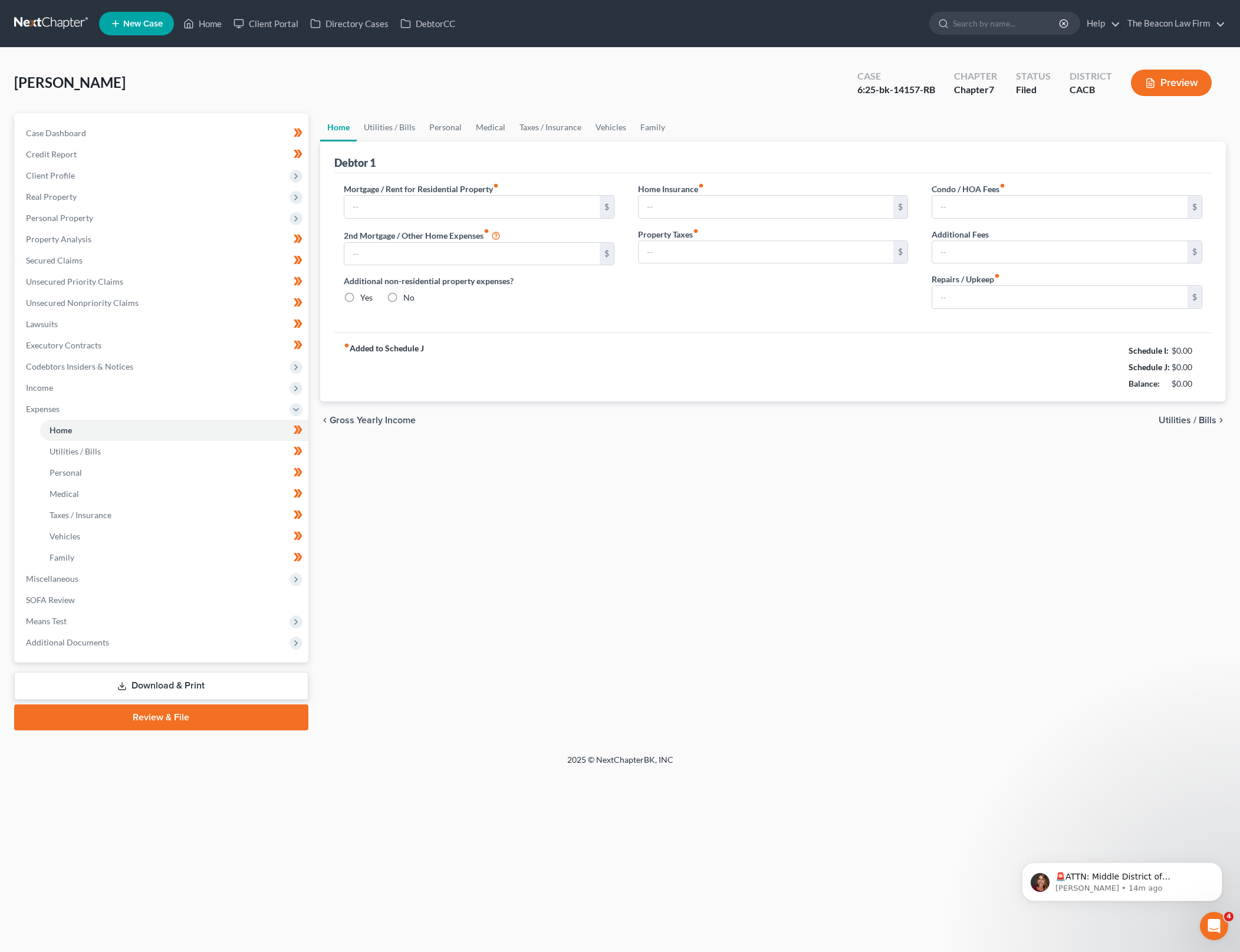
type input "1,700.00"
type input "2,200.00"
radio input "true"
type input "0.00"
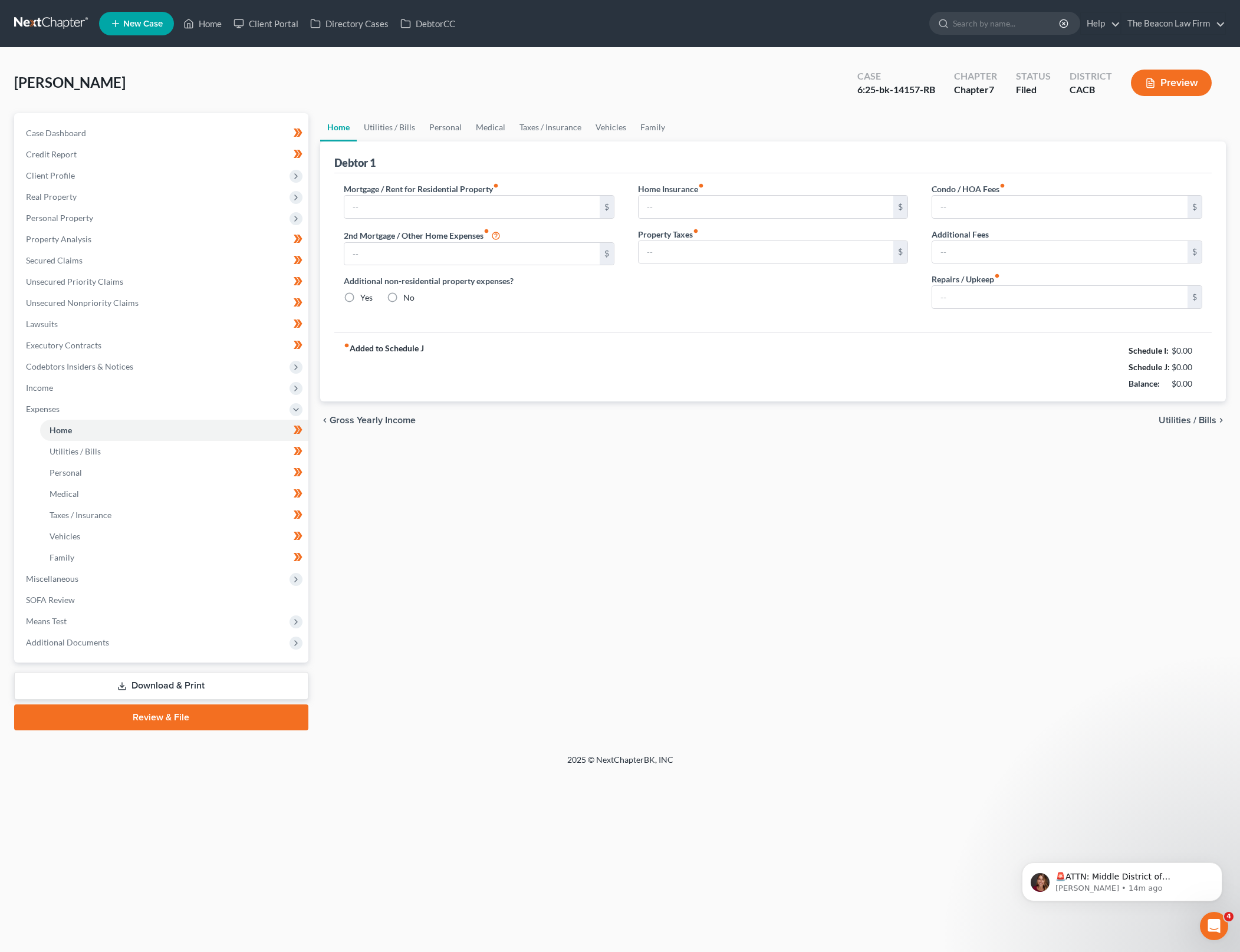
type input "0.00"
type input "130.00"
click at [392, 126] on link "Utilities / Bills" at bounding box center [389, 127] width 65 height 28
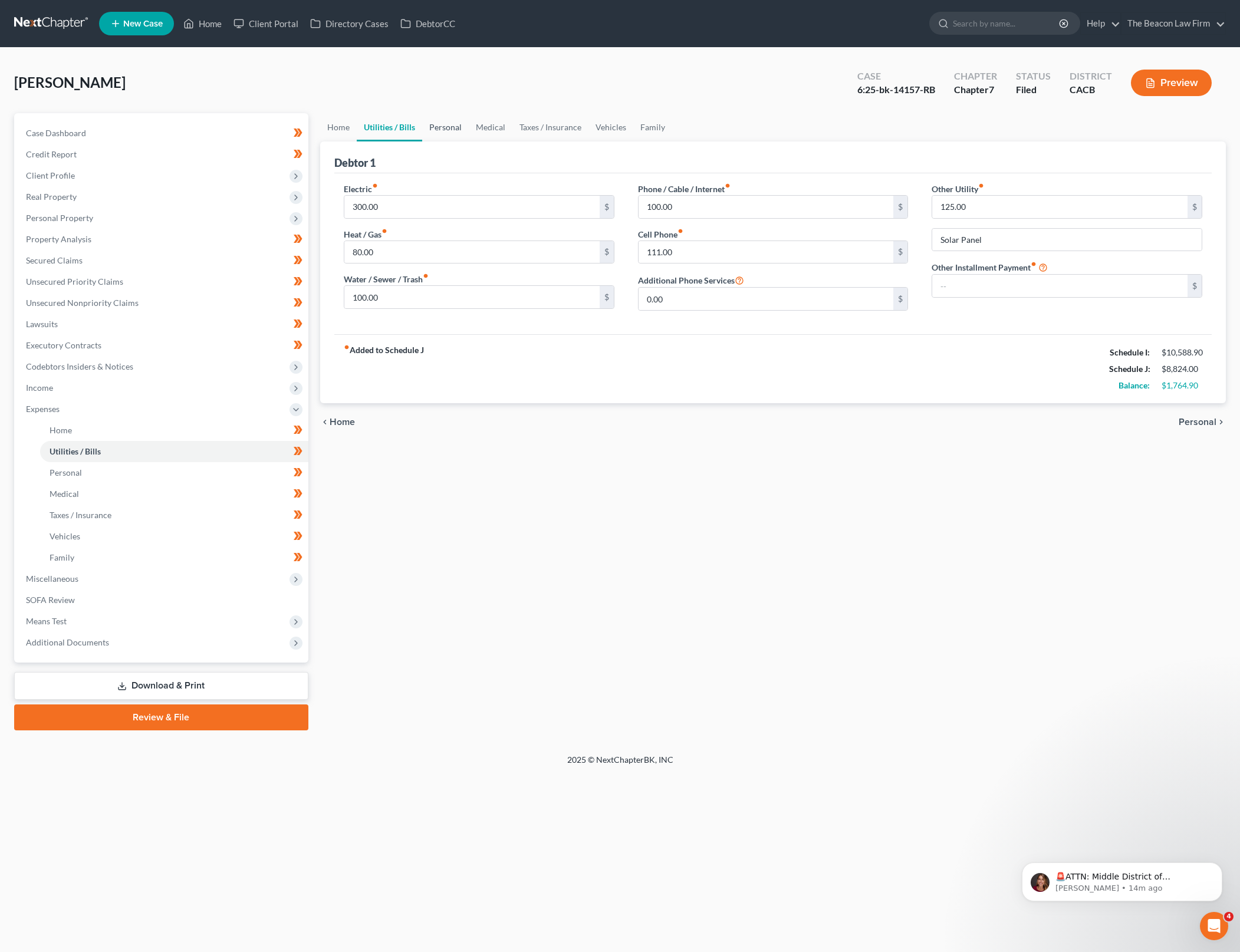
click at [444, 121] on link "Personal" at bounding box center [445, 127] width 46 height 28
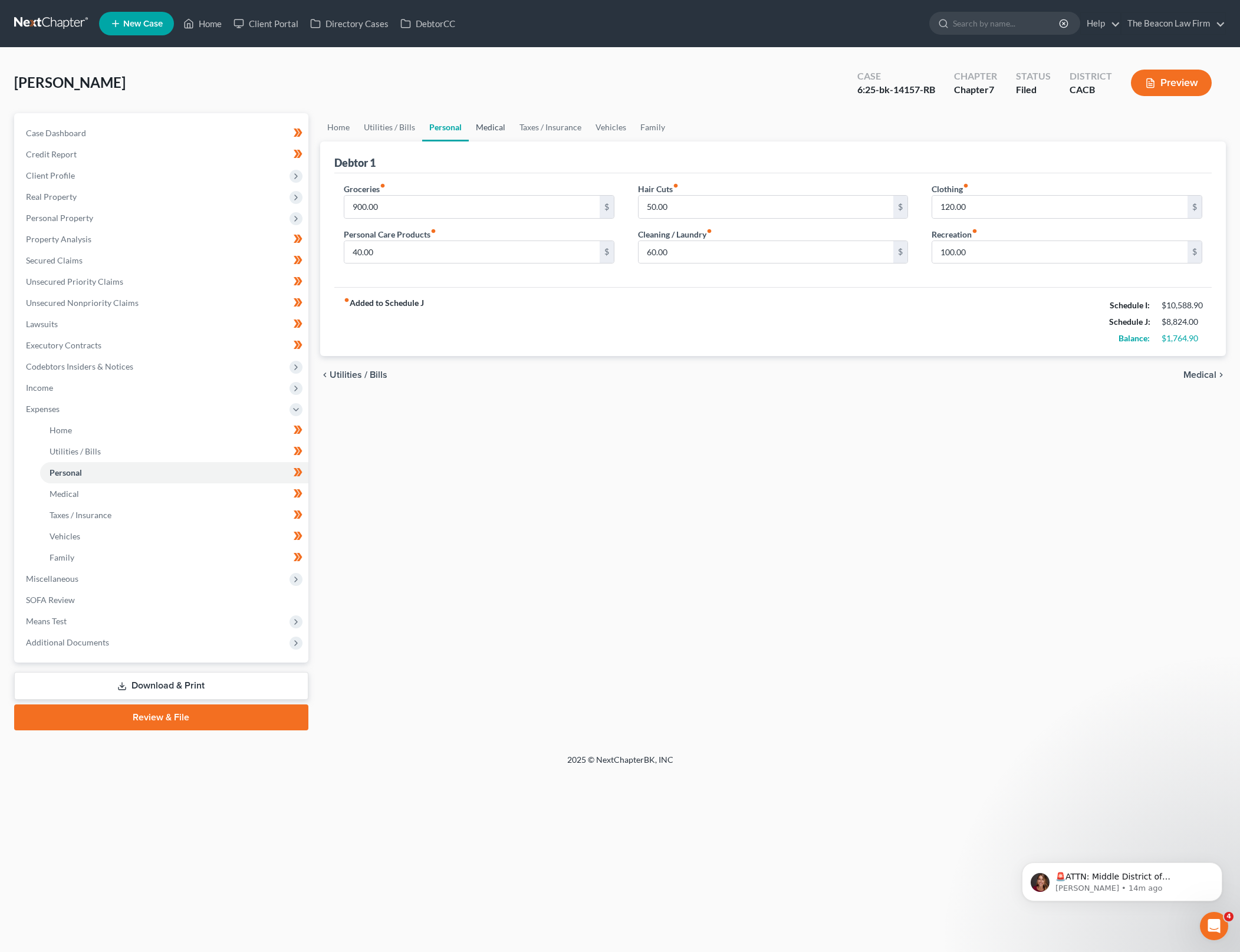
click at [498, 128] on link "Medical" at bounding box center [491, 127] width 44 height 28
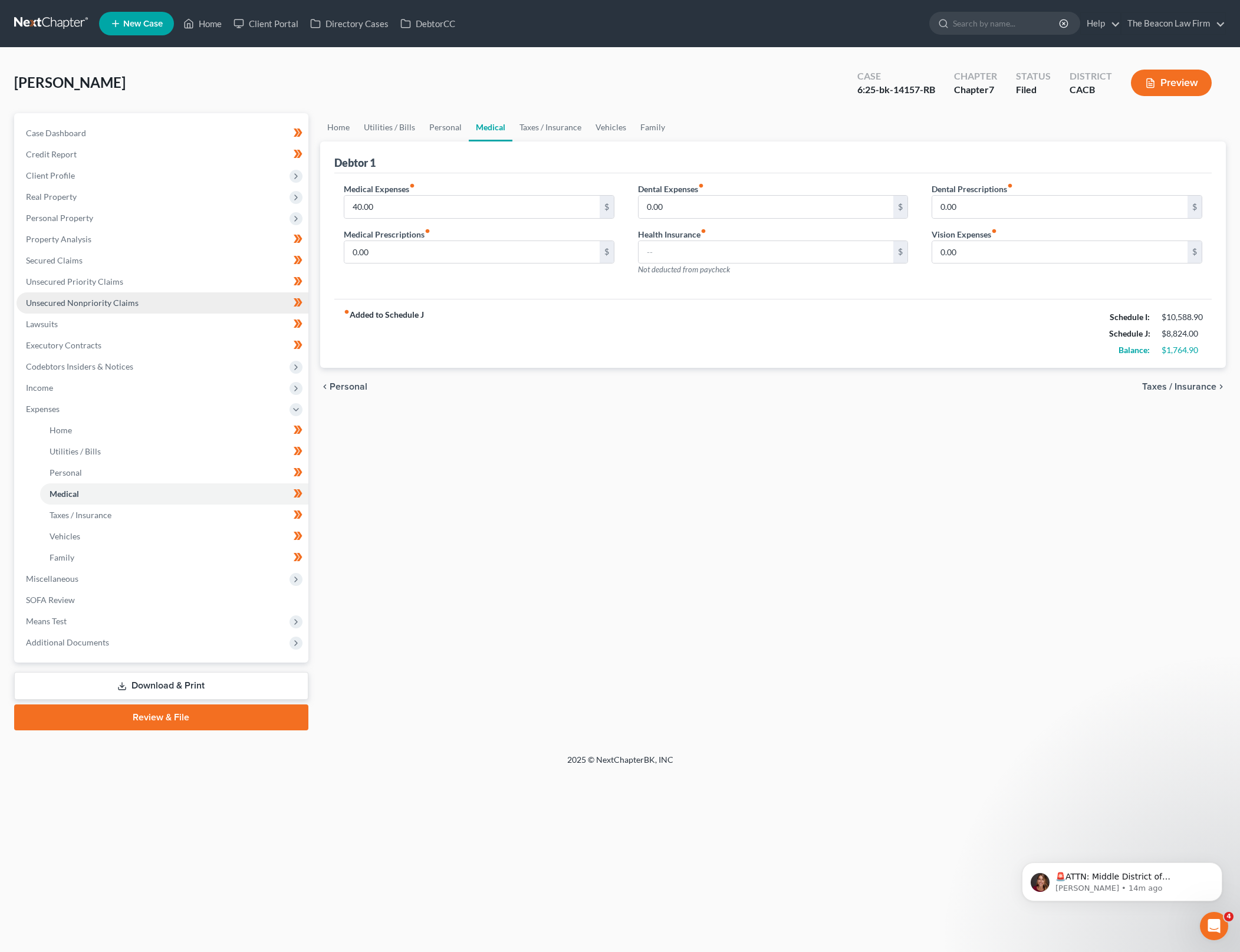
click at [185, 299] on link "Unsecured Nonpriority Claims" at bounding box center [163, 303] width 292 height 21
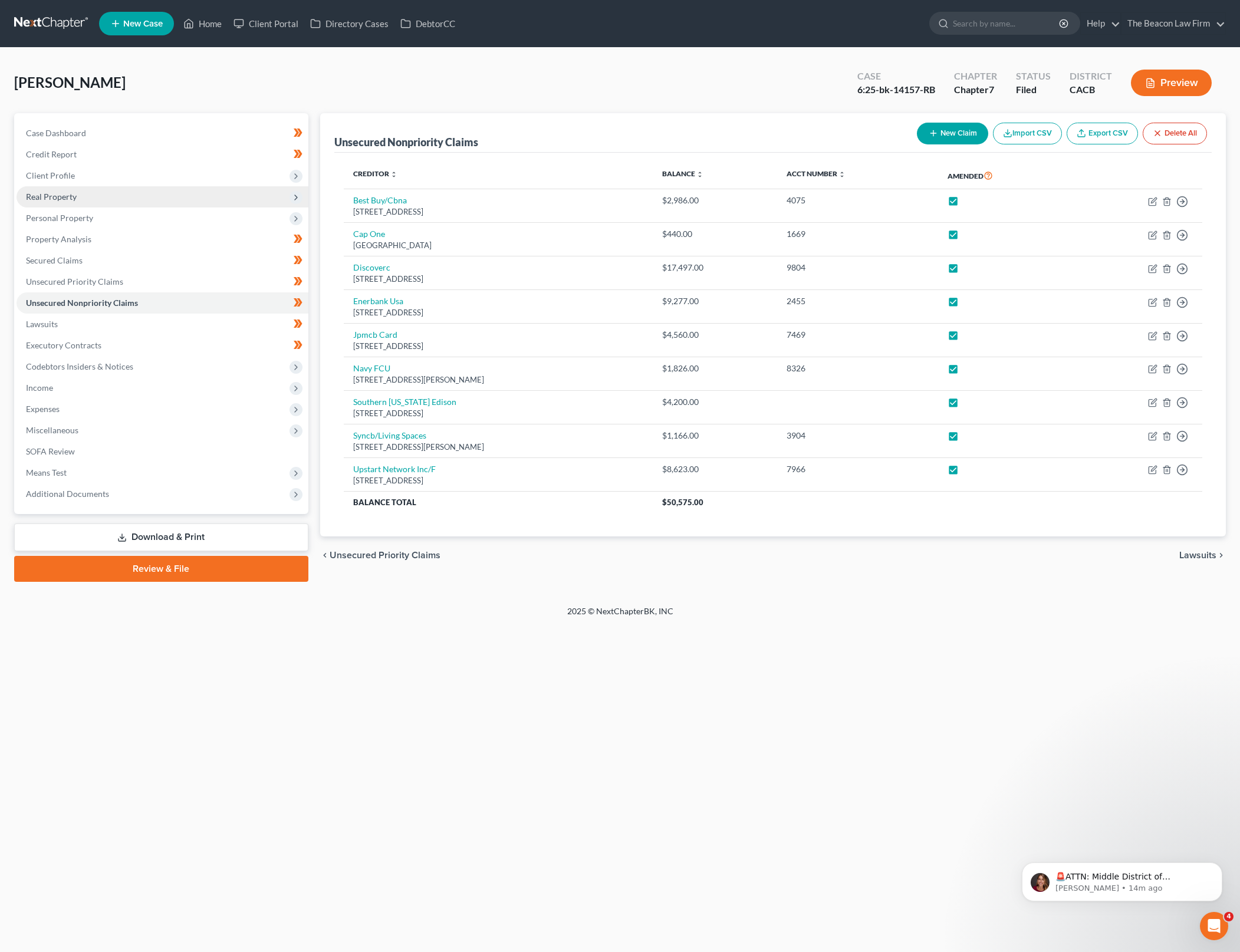
click at [242, 197] on span "Real Property" at bounding box center [163, 197] width 292 height 21
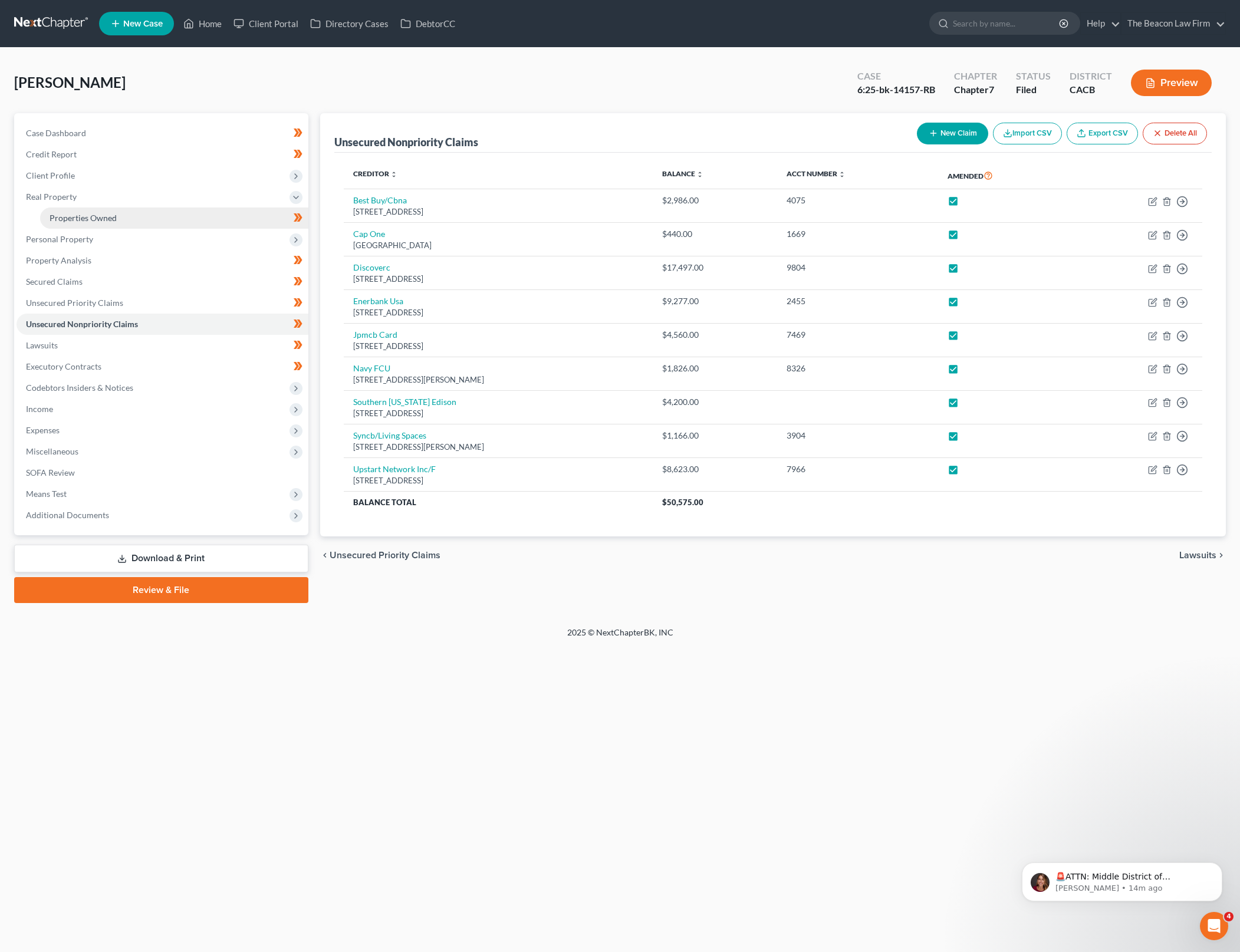
click at [224, 223] on link "Properties Owned" at bounding box center [174, 218] width 269 height 21
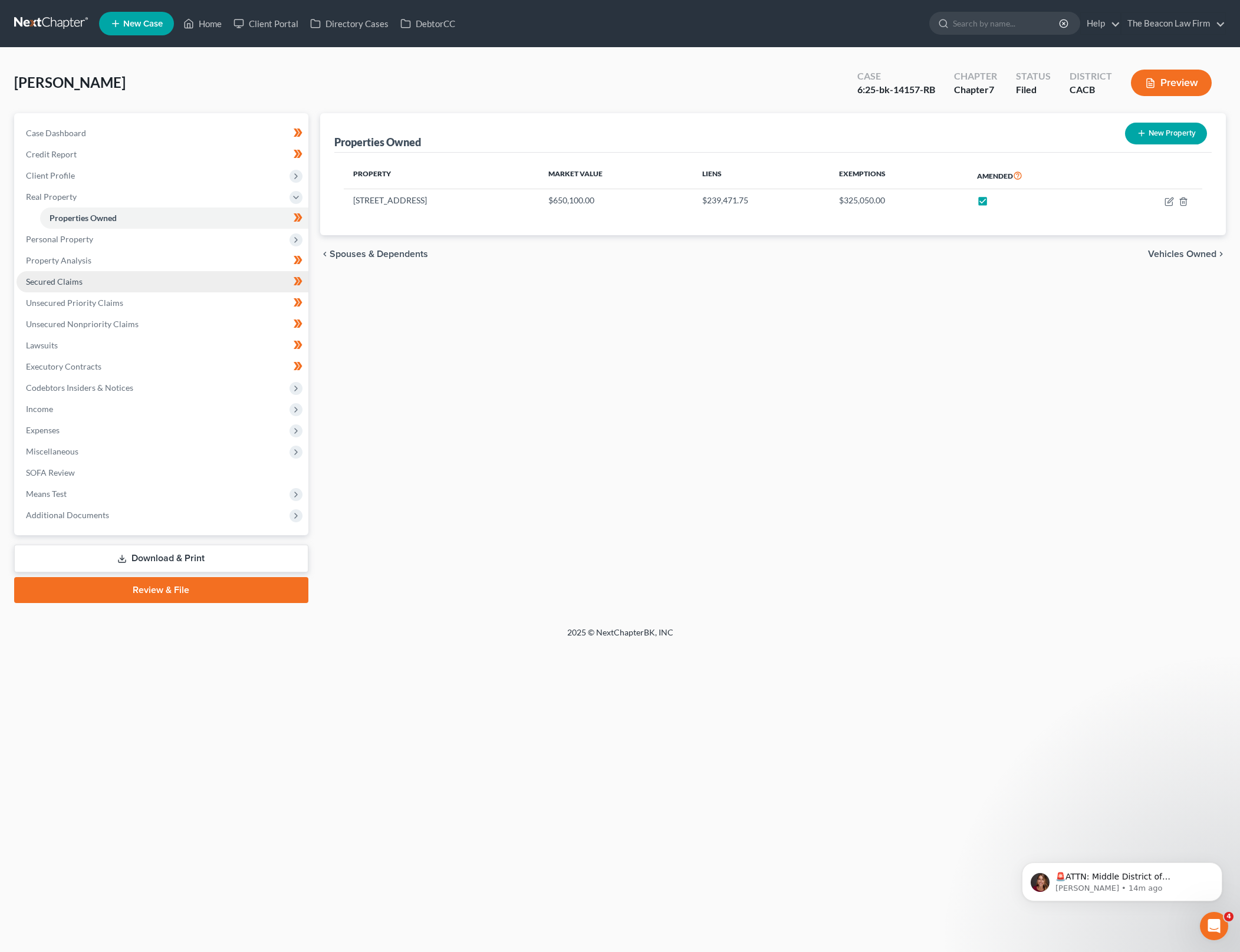
click at [183, 279] on link "Secured Claims" at bounding box center [163, 281] width 292 height 21
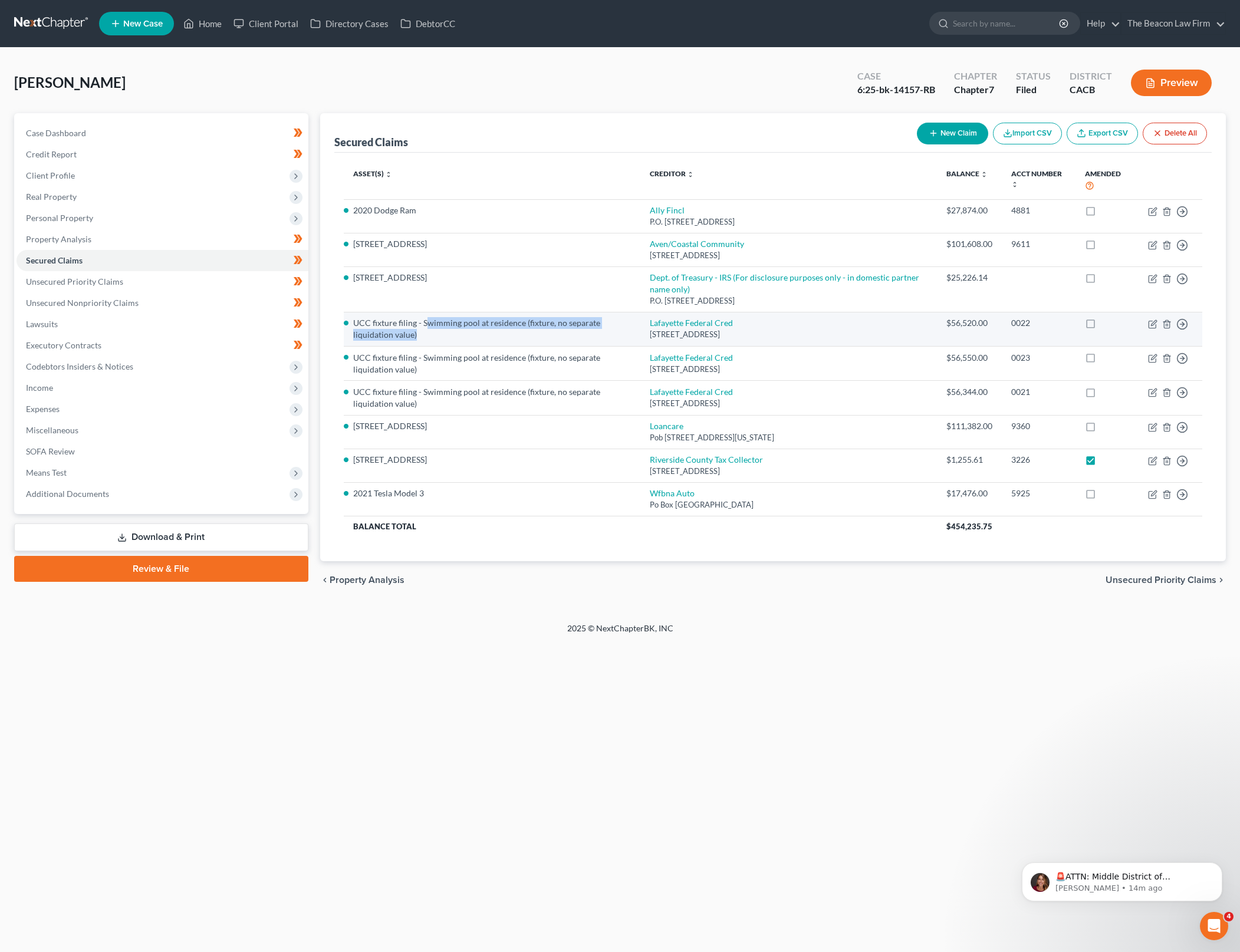
drag, startPoint x: 429, startPoint y: 322, endPoint x: 498, endPoint y: 338, distance: 70.8
click at [498, 338] on li "UCC fixture filing - Swimming pool at residence (fixture, no separate liquidati…" at bounding box center [492, 329] width 278 height 24
